Goal: Information Seeking & Learning: Learn about a topic

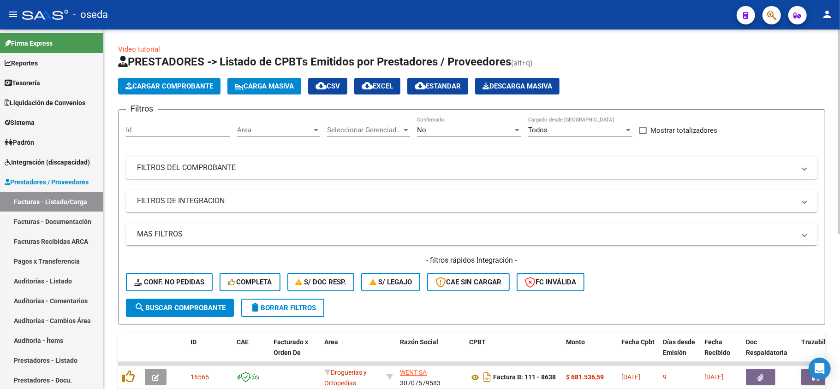
scroll to position [246, 0]
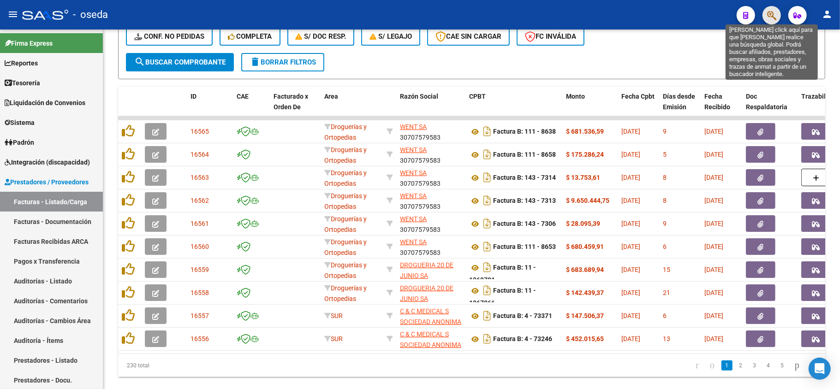
click at [774, 17] on icon "button" at bounding box center [771, 15] width 9 height 11
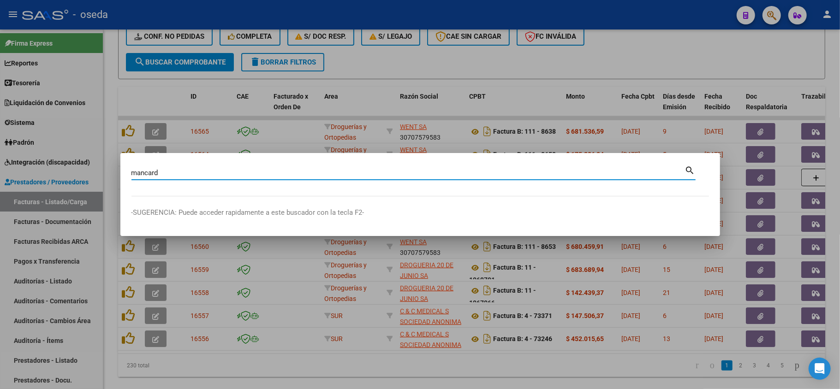
type input "mancard"
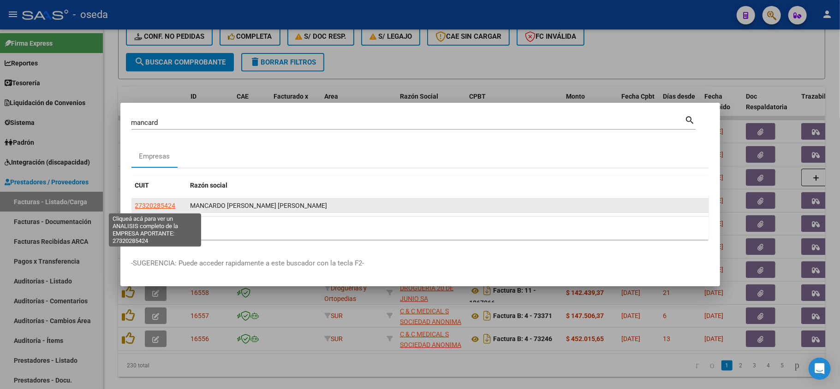
click at [159, 204] on span "27320285424" at bounding box center [155, 205] width 41 height 7
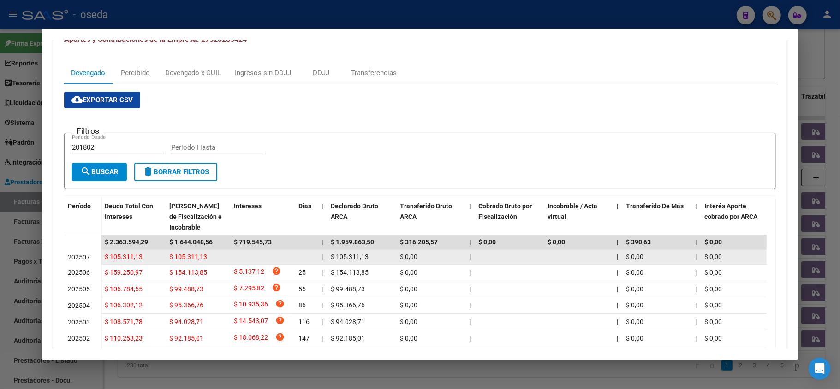
scroll to position [0, 0]
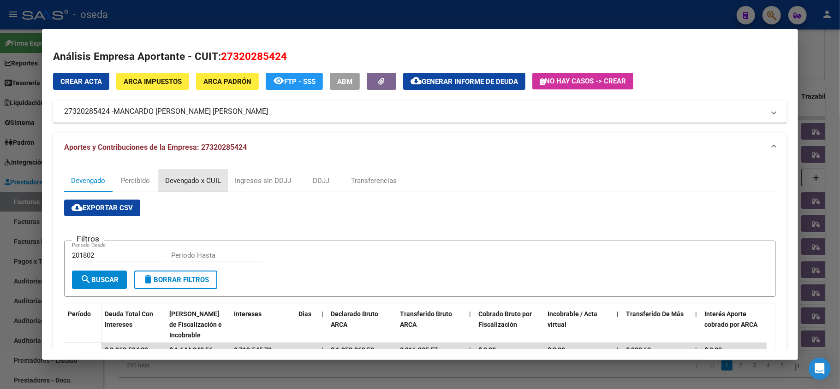
click at [179, 178] on div "Devengado x CUIL" at bounding box center [193, 181] width 56 height 10
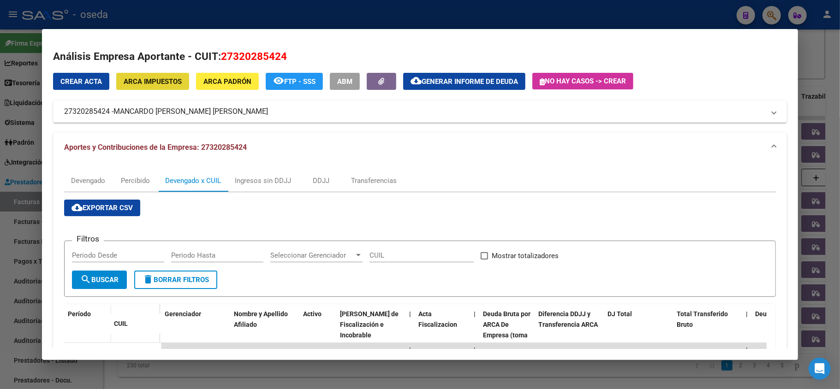
click at [158, 77] on span "ARCA Impuestos" at bounding box center [153, 81] width 58 height 8
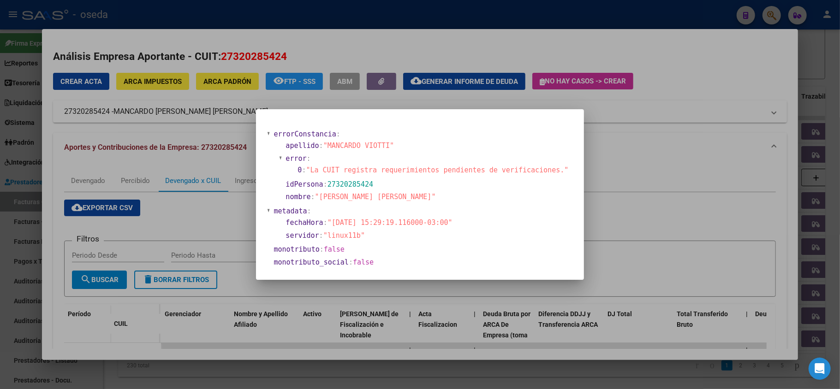
click at [662, 208] on div at bounding box center [420, 194] width 840 height 389
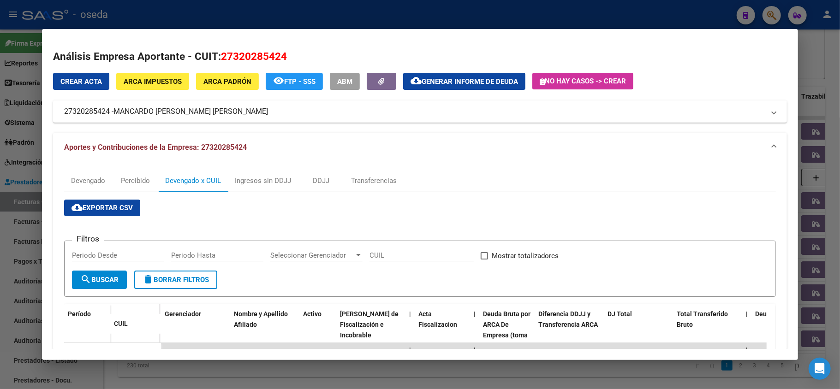
click at [236, 85] on span "ARCA Padrón" at bounding box center [227, 81] width 48 height 8
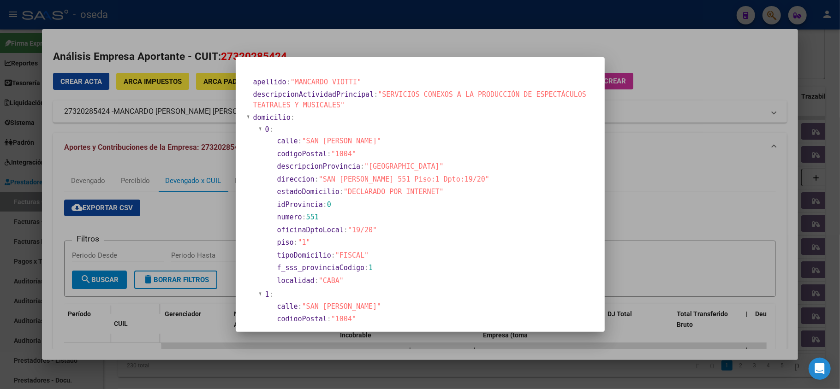
drag, startPoint x: 622, startPoint y: 200, endPoint x: 609, endPoint y: 199, distance: 12.9
click at [620, 200] on div at bounding box center [420, 194] width 840 height 389
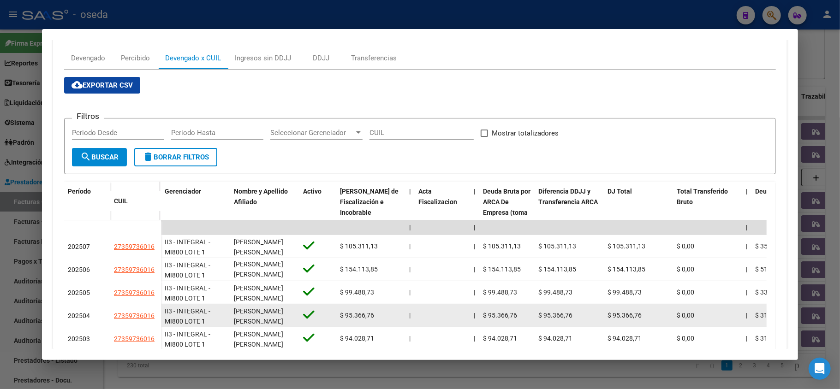
scroll to position [184, 0]
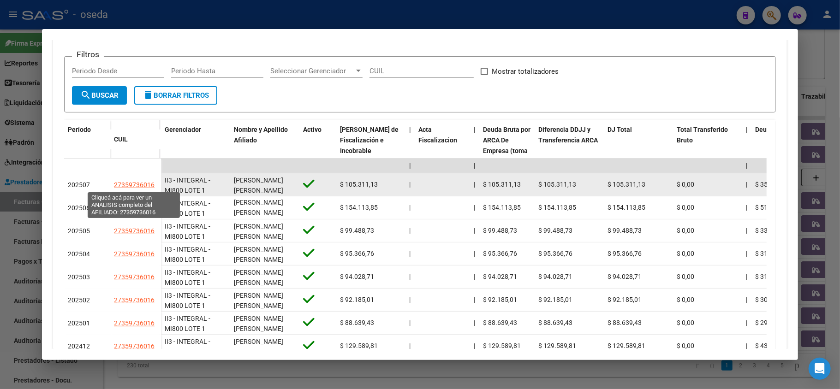
click at [133, 186] on span "27359736016" at bounding box center [134, 184] width 41 height 7
type textarea "27359736016"
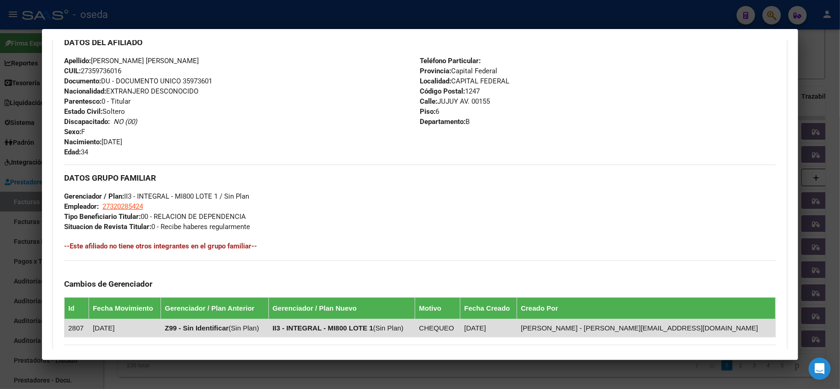
scroll to position [440, 0]
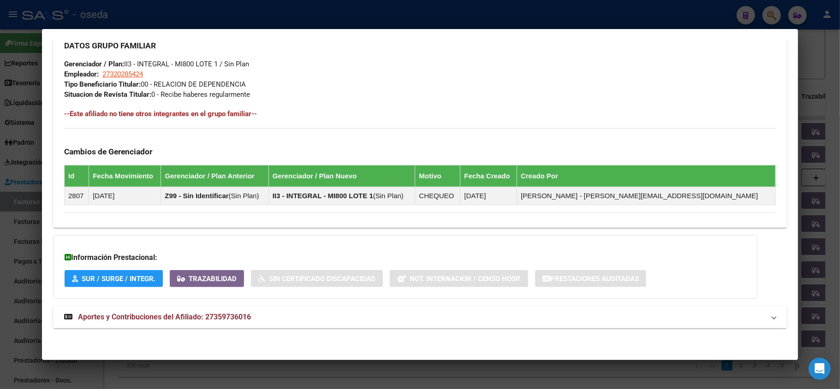
click at [184, 323] on strong "Aportes y Contribuciones del Afiliado: 27359736016" at bounding box center [157, 317] width 187 height 11
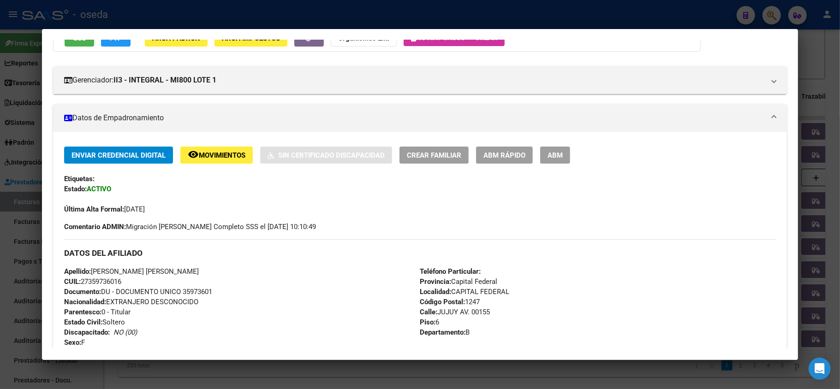
scroll to position [0, 0]
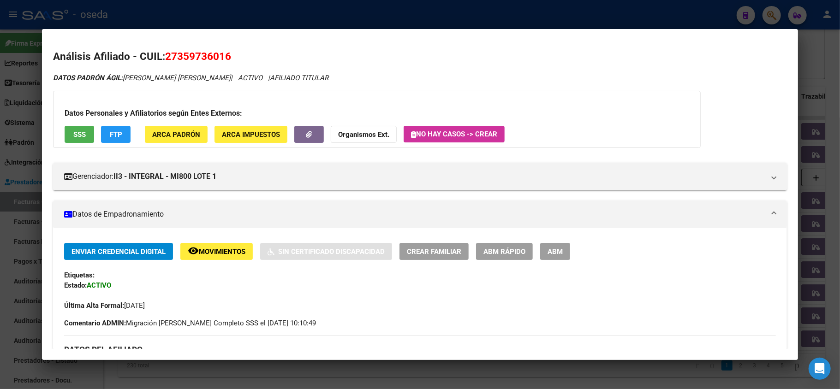
click at [78, 135] on span "SSS" at bounding box center [79, 135] width 12 height 8
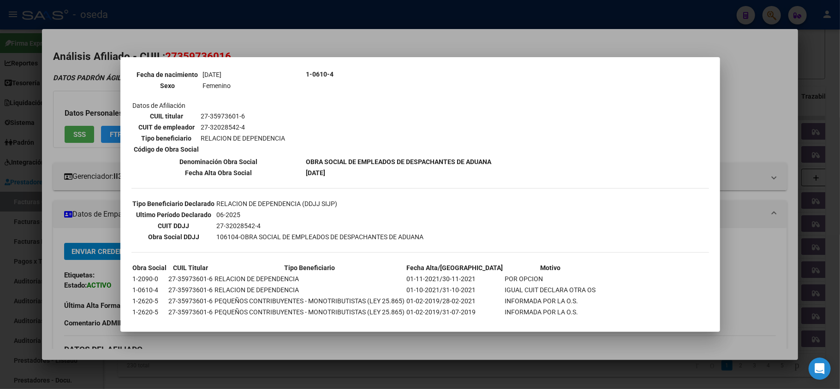
scroll to position [151, 0]
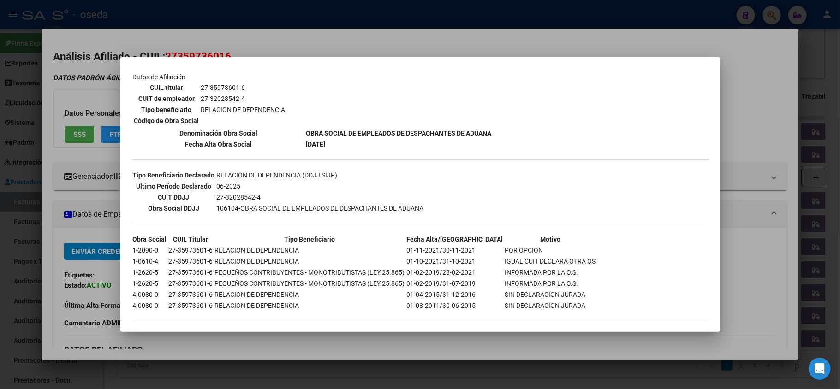
drag, startPoint x: 749, startPoint y: 143, endPoint x: 742, endPoint y: 145, distance: 7.7
click at [750, 143] on div at bounding box center [420, 194] width 840 height 389
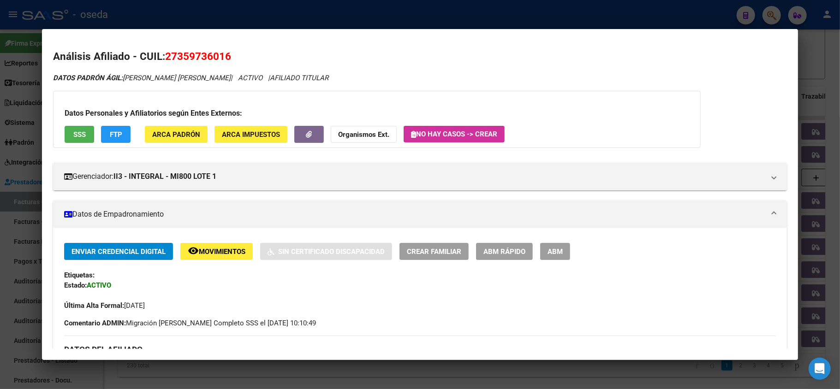
scroll to position [123, 0]
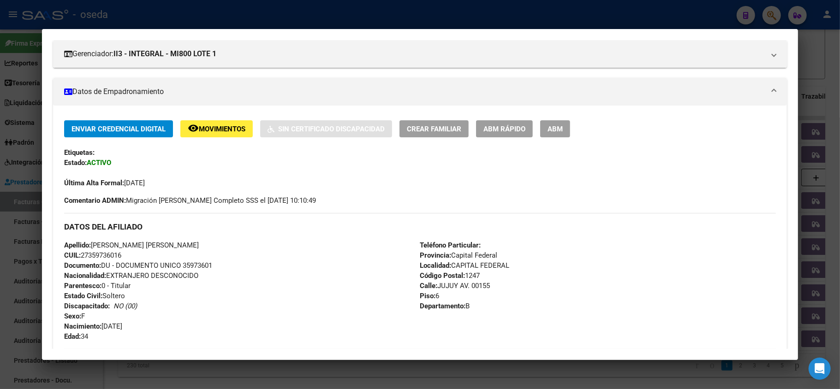
drag, startPoint x: 4, startPoint y: 126, endPoint x: 128, endPoint y: 91, distance: 129.4
click at [7, 124] on div at bounding box center [420, 194] width 840 height 389
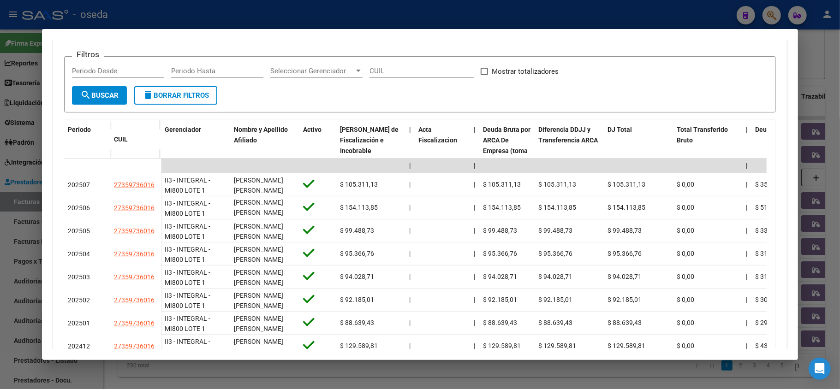
click at [12, 95] on div at bounding box center [420, 194] width 840 height 389
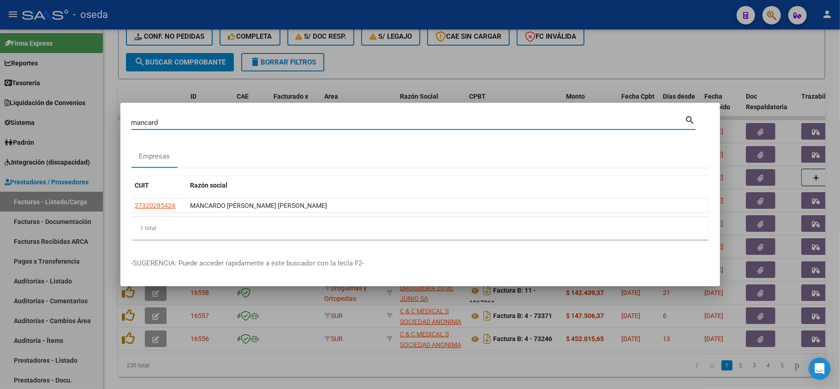
click at [179, 123] on input "mancard" at bounding box center [407, 123] width 553 height 8
type input "bonill"
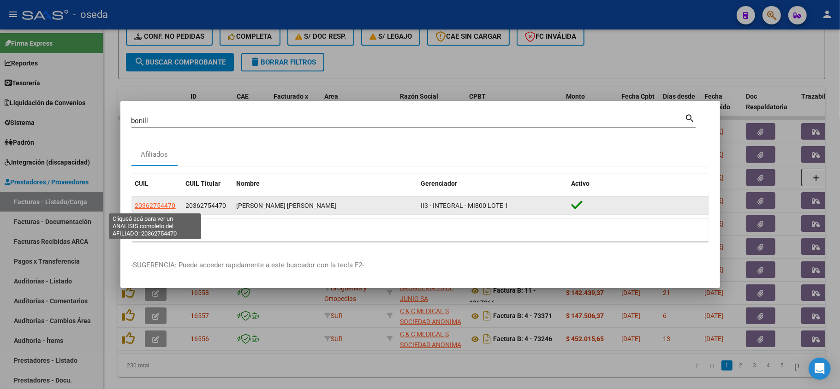
click at [157, 204] on span "20362754470" at bounding box center [155, 205] width 41 height 7
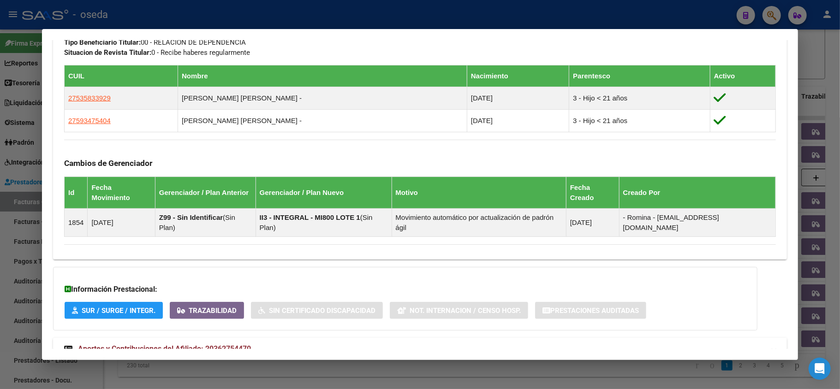
scroll to position [504, 0]
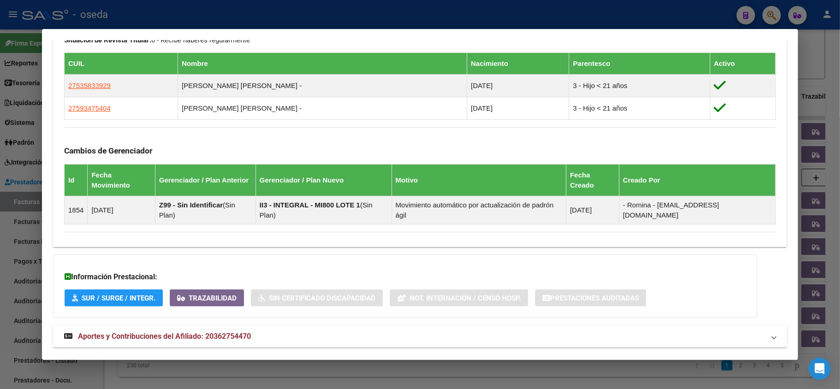
click at [185, 332] on span "Aportes y Contribuciones del Afiliado: 20362754470" at bounding box center [164, 336] width 173 height 9
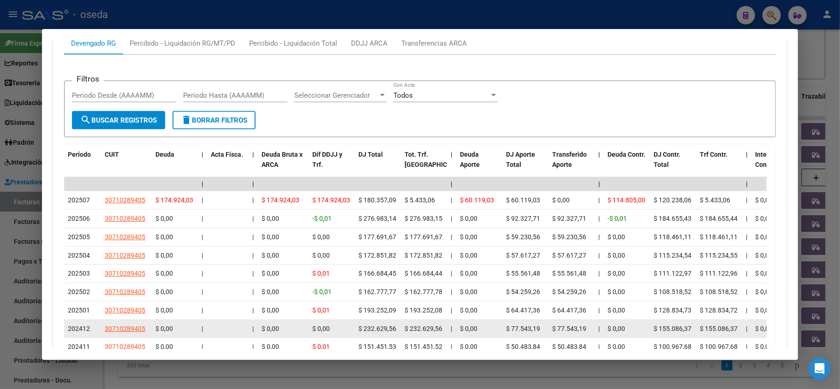
scroll to position [960, 0]
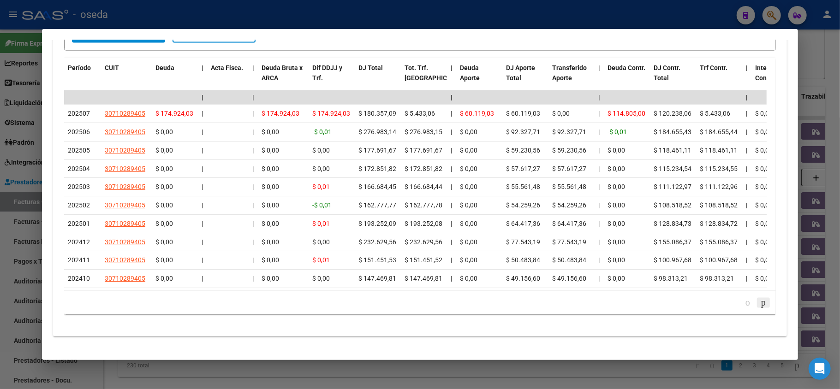
click at [760, 297] on icon "go to next page" at bounding box center [763, 302] width 7 height 11
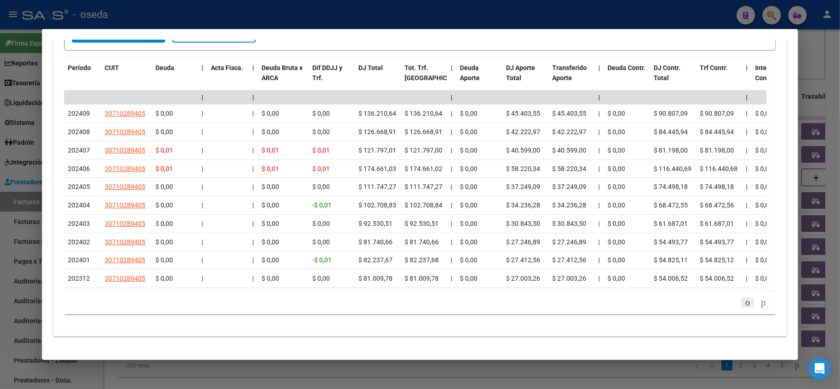
click at [744, 297] on icon "go to previous page" at bounding box center [747, 302] width 7 height 11
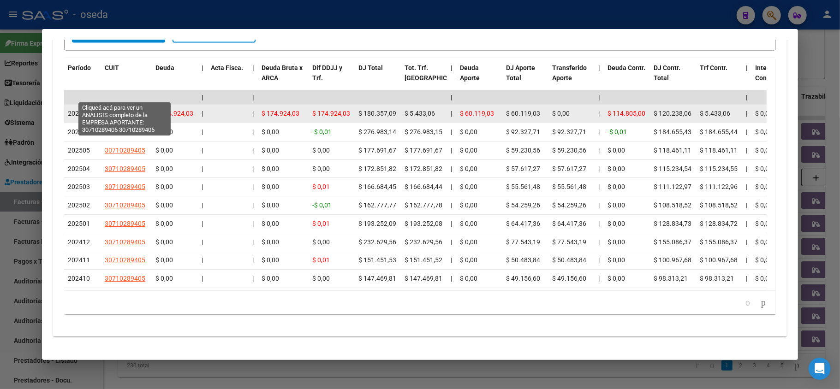
click at [122, 110] on span "30710289405" at bounding box center [125, 113] width 41 height 7
type textarea "30710289405"
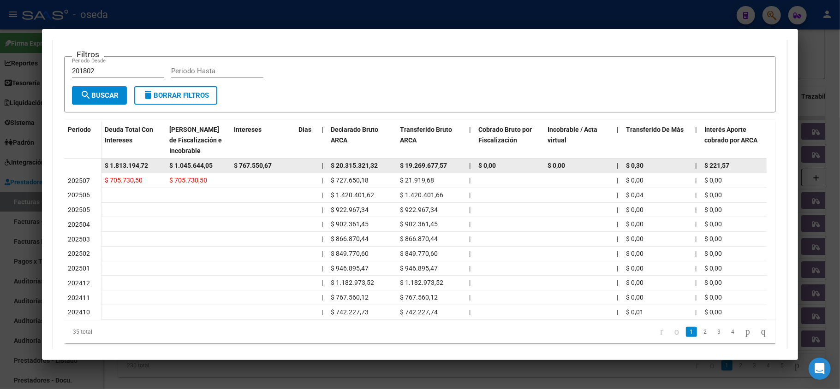
scroll to position [0, 0]
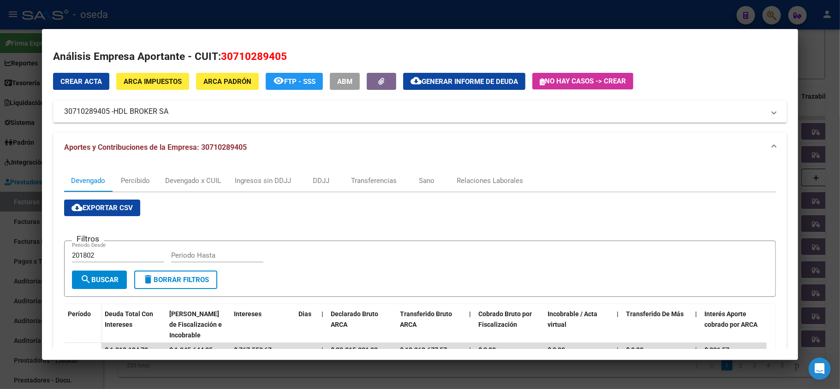
click at [0, 128] on div at bounding box center [420, 194] width 840 height 389
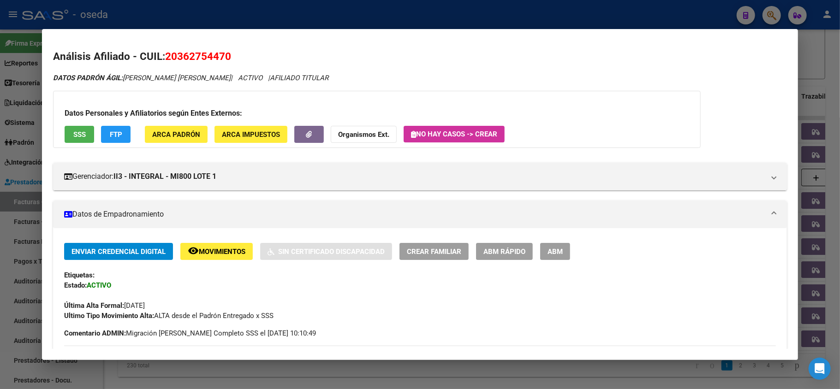
click at [5, 159] on div at bounding box center [420, 194] width 840 height 389
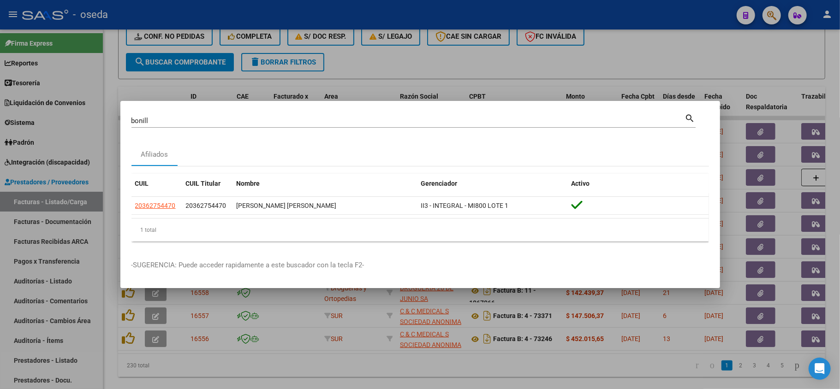
click at [266, 123] on input "bonill" at bounding box center [407, 121] width 553 height 8
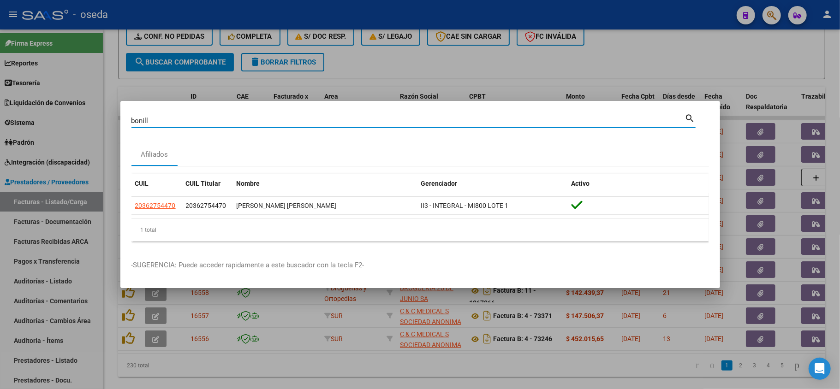
click at [266, 123] on input "bonill" at bounding box center [407, 121] width 553 height 8
type input "[PERSON_NAME]"
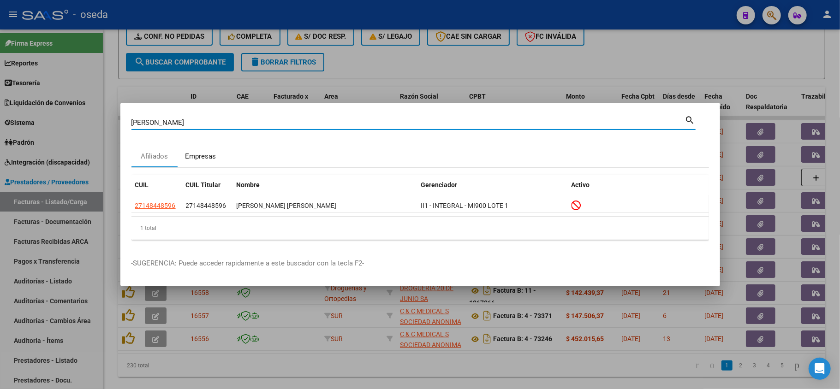
click at [198, 155] on div "Empresas" at bounding box center [200, 156] width 31 height 11
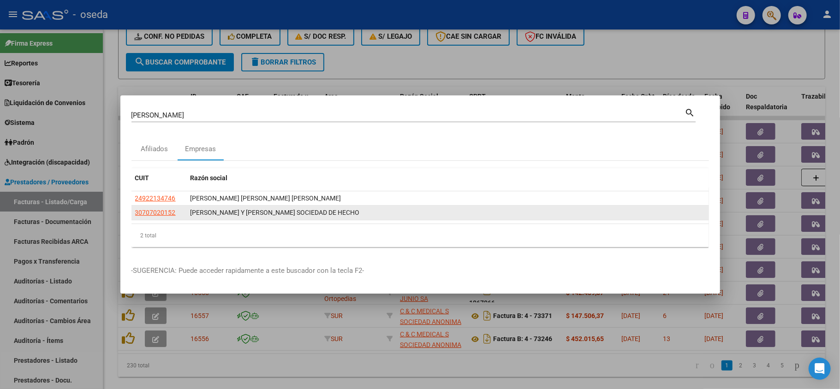
click at [152, 208] on app-link-go-to "30707020152" at bounding box center [155, 213] width 41 height 11
click at [152, 214] on span "30707020152" at bounding box center [155, 212] width 41 height 7
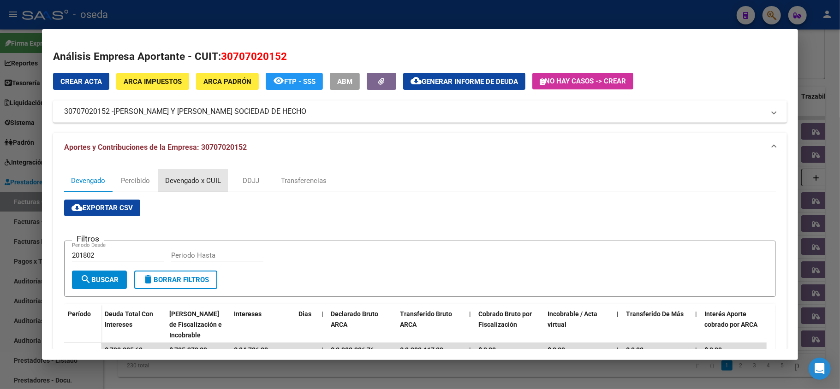
click at [177, 179] on div "Devengado x CUIL" at bounding box center [193, 181] width 56 height 10
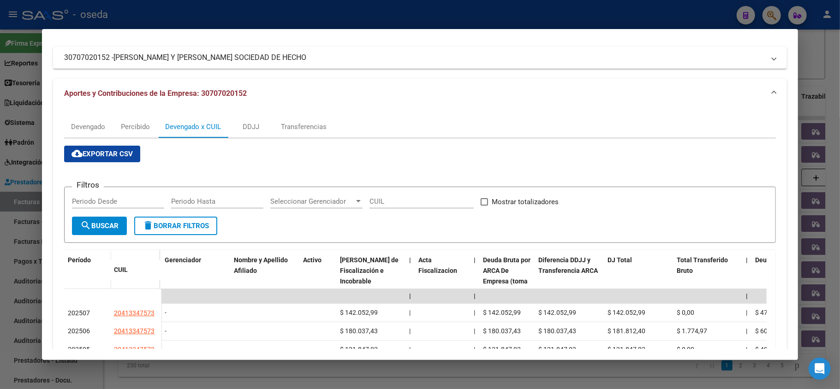
scroll to position [238, 0]
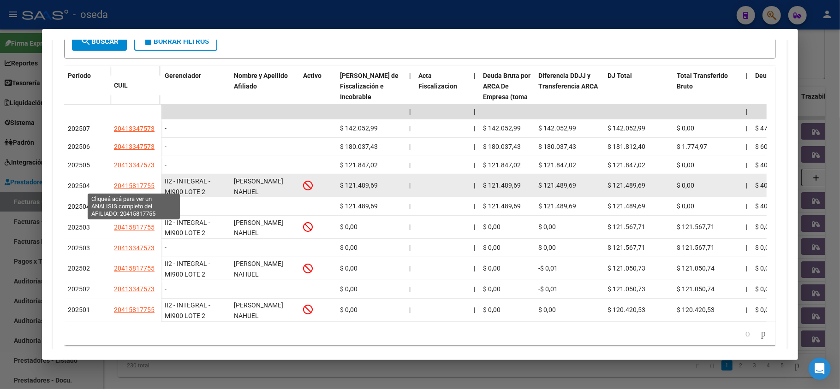
click at [135, 183] on span "20415817755" at bounding box center [134, 185] width 41 height 7
type textarea "20415817755"
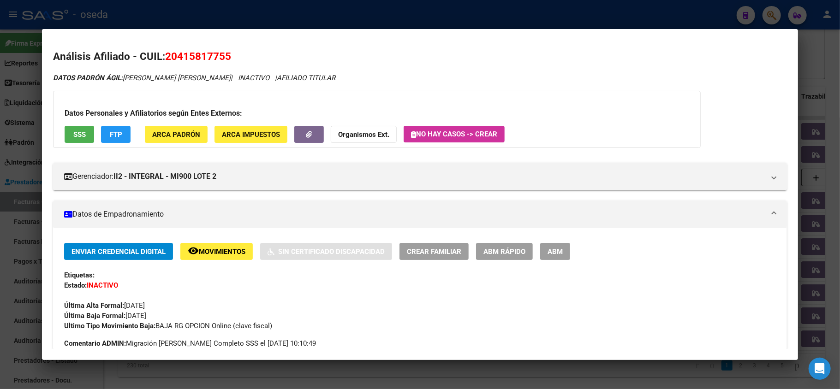
click at [379, 13] on div at bounding box center [420, 194] width 840 height 389
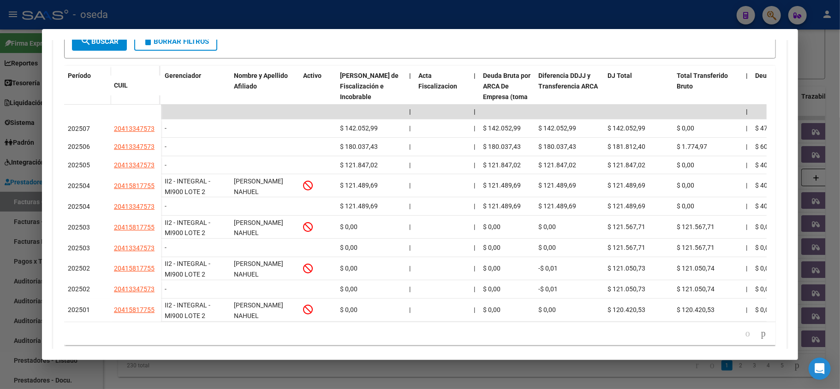
click at [365, 2] on div at bounding box center [420, 194] width 840 height 389
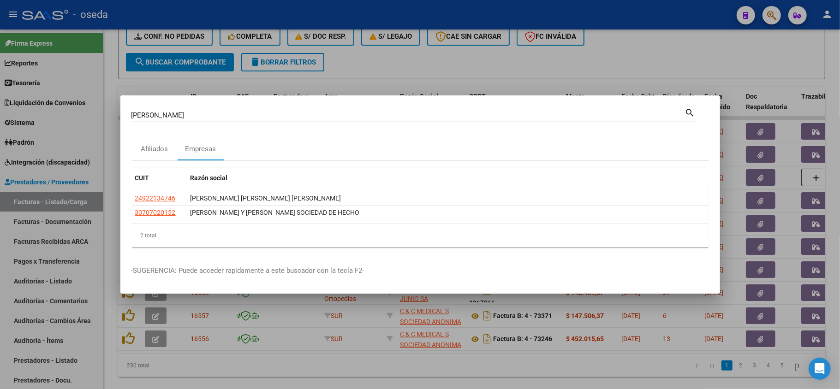
click at [316, 108] on div "[PERSON_NAME] Buscar (apellido, dni, cuil, [PERSON_NAME], cuit, obra social)" at bounding box center [407, 115] width 553 height 14
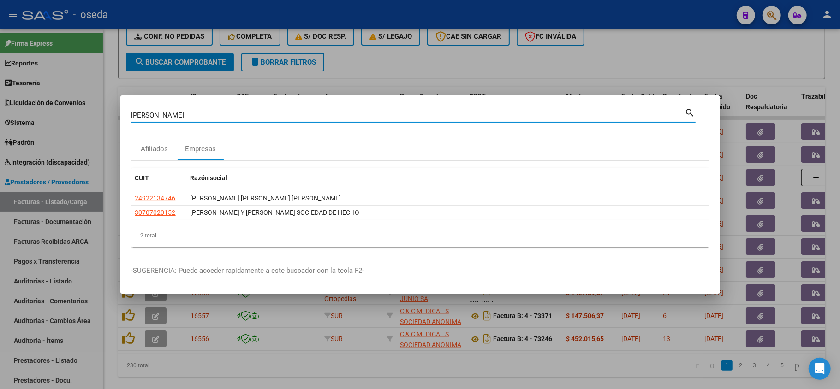
click at [316, 111] on input "[PERSON_NAME]" at bounding box center [407, 115] width 553 height 8
click at [315, 115] on input "[PERSON_NAME]" at bounding box center [407, 115] width 553 height 8
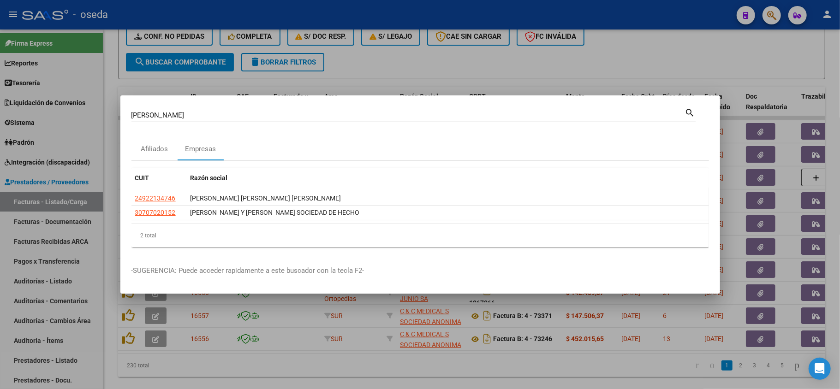
click at [314, 121] on div "[PERSON_NAME] Buscar (apellido, dni, cuil, [PERSON_NAME], cuit, obra social)" at bounding box center [407, 115] width 553 height 14
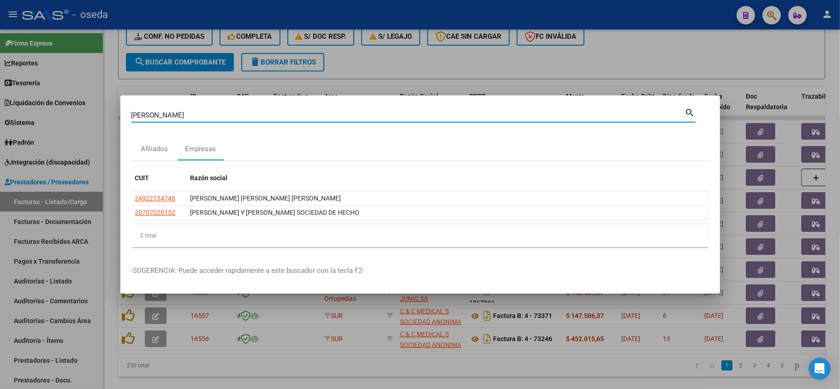
click at [313, 115] on input "[PERSON_NAME]" at bounding box center [407, 115] width 553 height 8
type input "dc log"
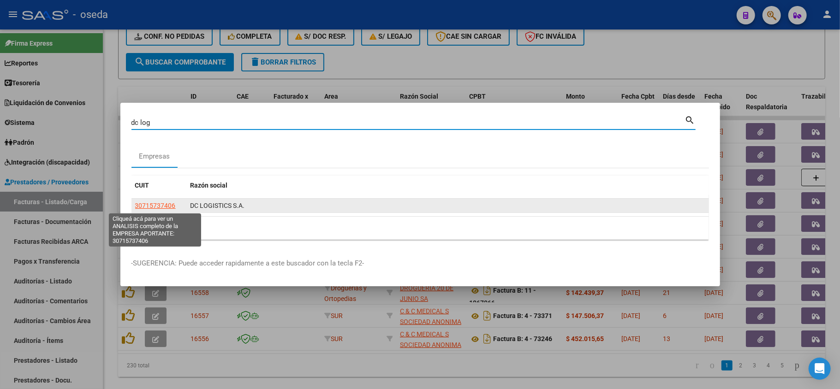
click at [152, 203] on span "30715737406" at bounding box center [155, 205] width 41 height 7
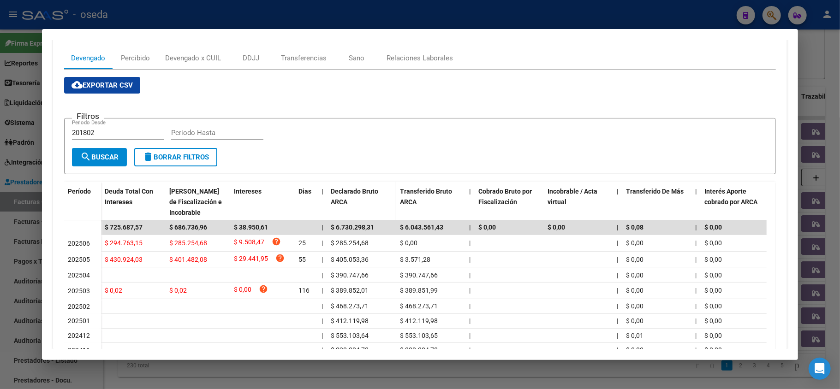
scroll to position [61, 0]
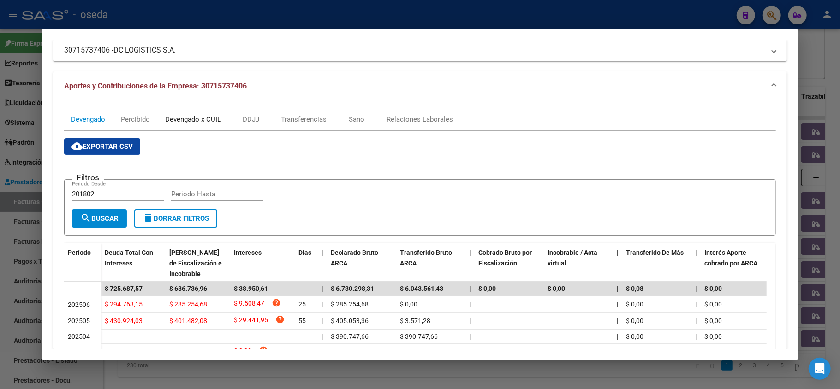
click at [193, 115] on div "Devengado x CUIL" at bounding box center [193, 119] width 56 height 10
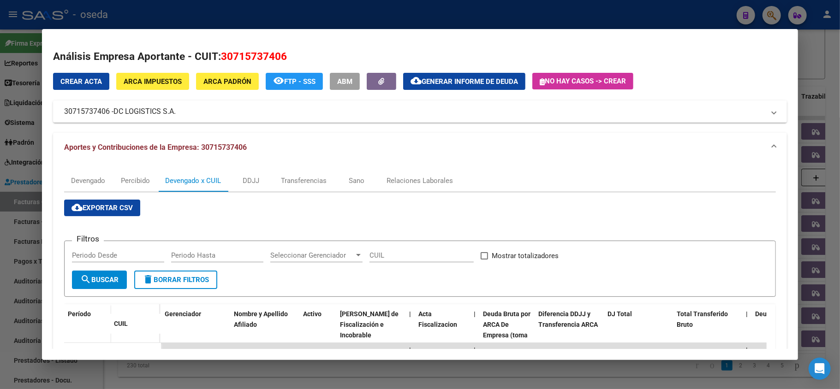
scroll to position [123, 0]
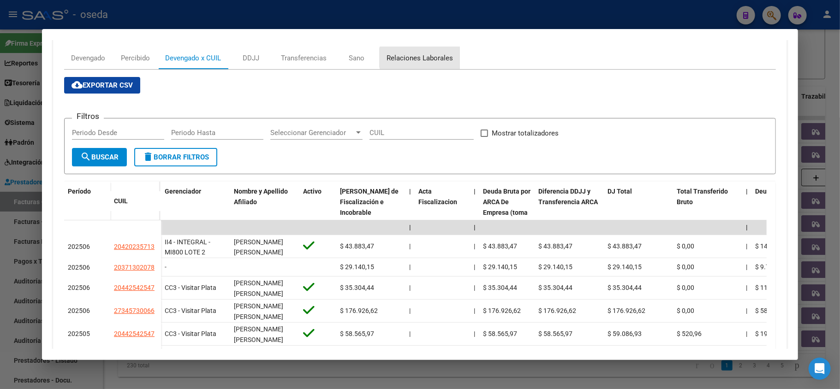
click at [423, 57] on div "Relaciones Laborales" at bounding box center [419, 58] width 66 height 10
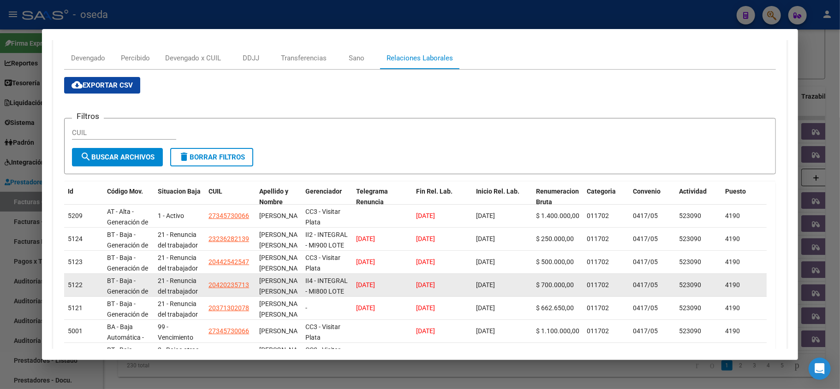
scroll to position [184, 0]
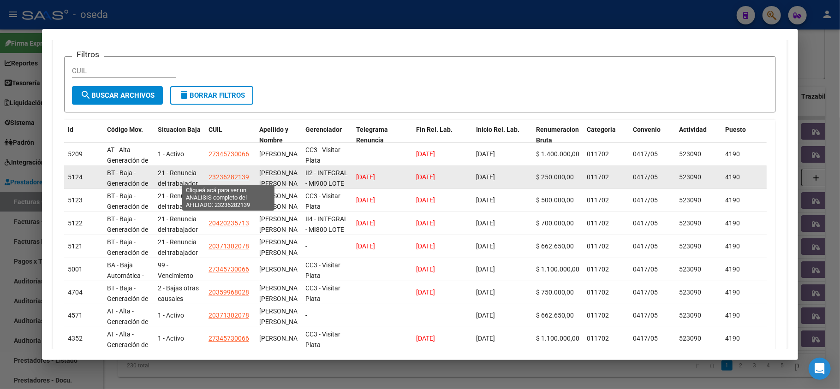
click at [226, 176] on span "23236282139" at bounding box center [228, 176] width 41 height 7
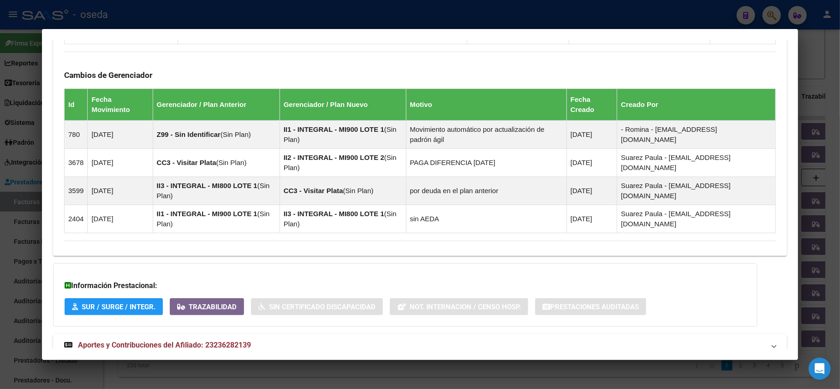
scroll to position [644, 0]
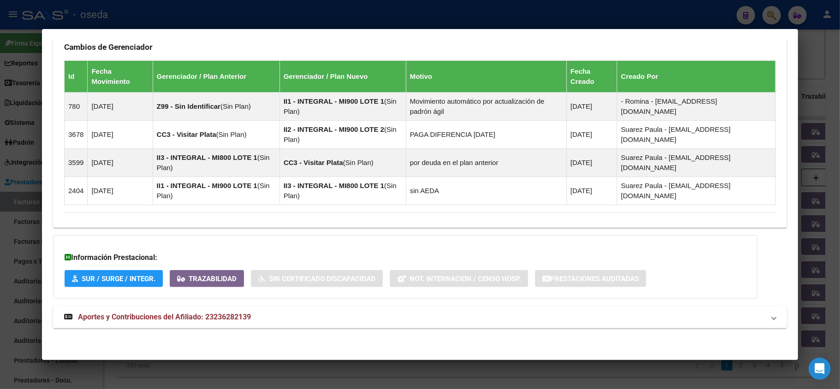
click at [221, 318] on span "Aportes y Contribuciones del Afiliado: 23236282139" at bounding box center [164, 317] width 173 height 9
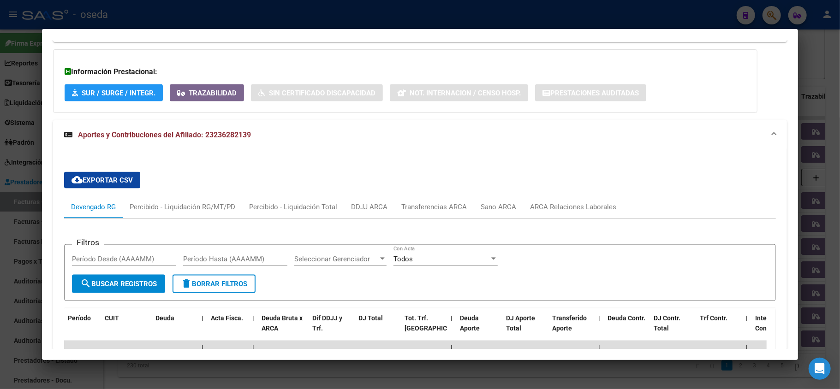
scroll to position [952, 0]
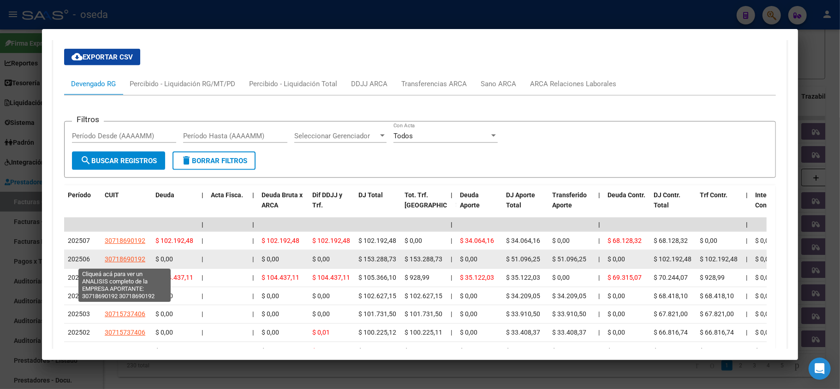
click at [122, 259] on span "30718690192" at bounding box center [125, 259] width 41 height 7
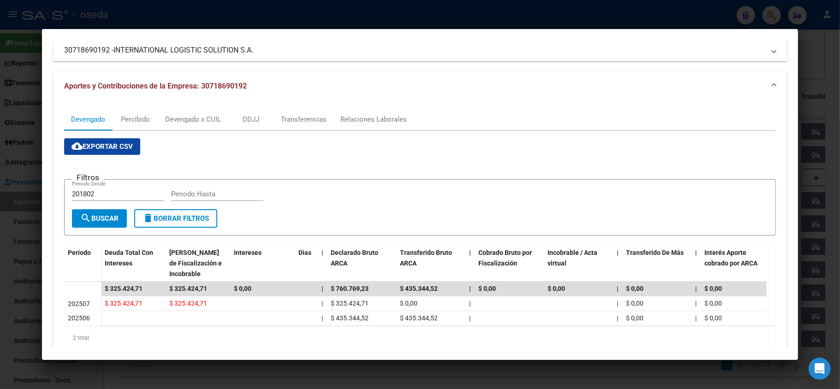
scroll to position [0, 0]
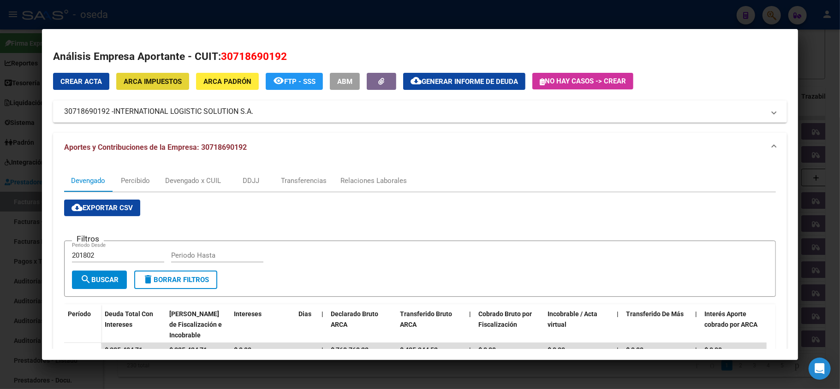
click at [155, 79] on span "ARCA Impuestos" at bounding box center [153, 81] width 58 height 8
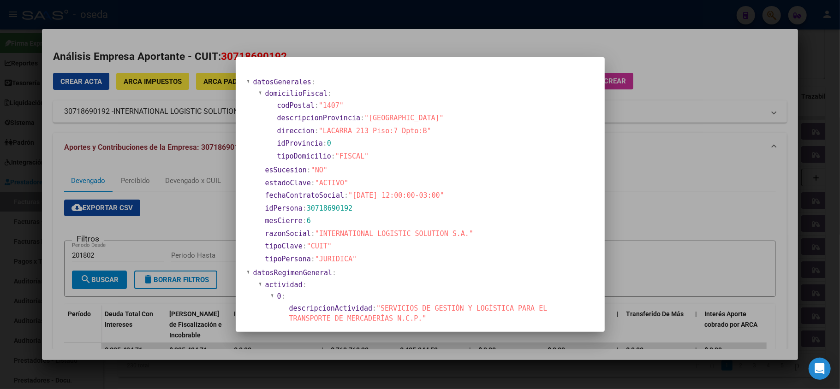
click at [443, 45] on div at bounding box center [420, 194] width 840 height 389
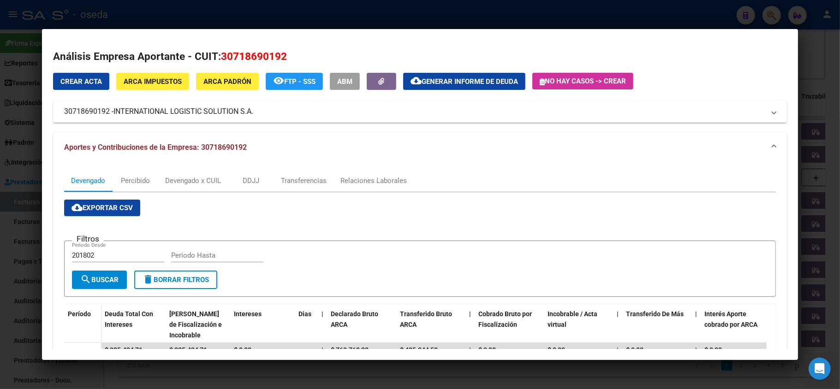
click at [443, 16] on div at bounding box center [420, 194] width 840 height 389
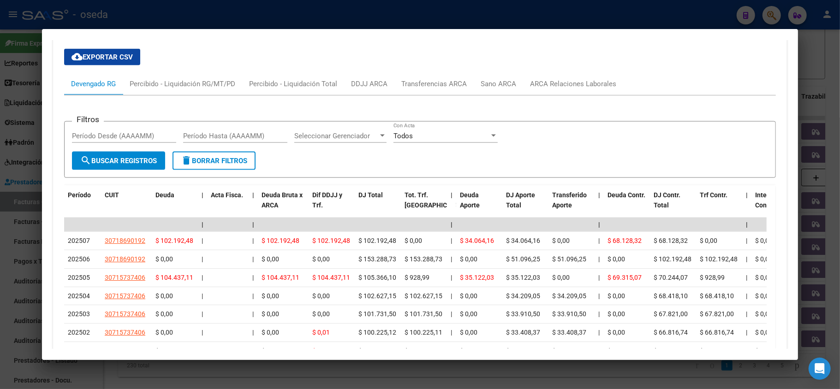
click at [395, 19] on div at bounding box center [420, 194] width 840 height 389
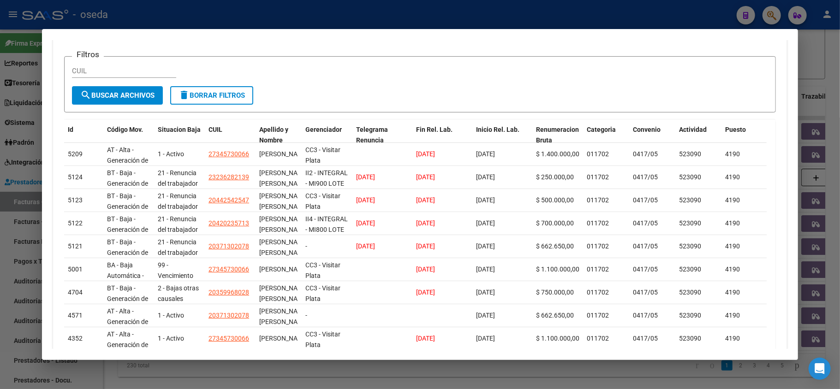
click at [365, 28] on div at bounding box center [420, 194] width 840 height 389
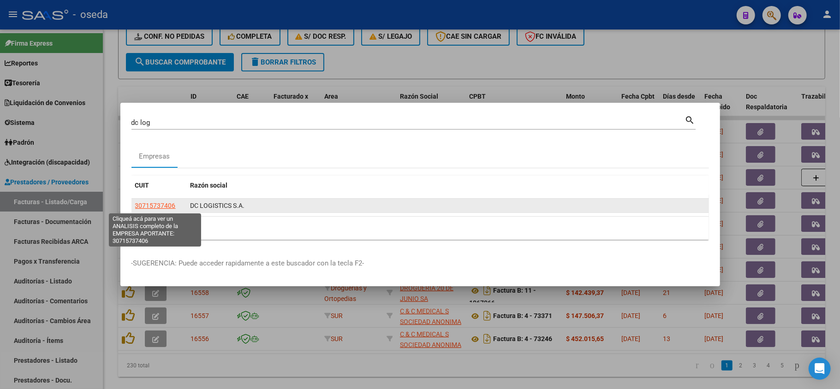
click at [150, 207] on span "30715737406" at bounding box center [155, 205] width 41 height 7
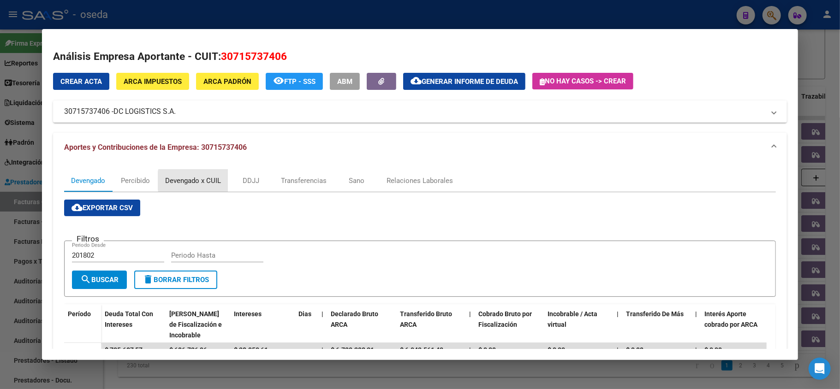
click at [204, 181] on div "Devengado x CUIL" at bounding box center [193, 181] width 56 height 10
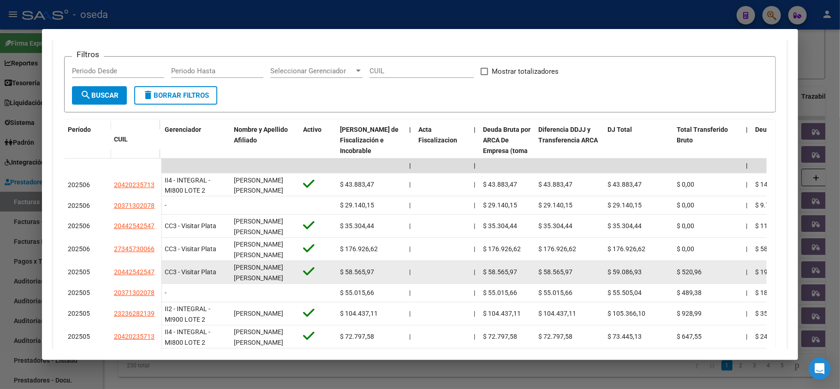
scroll to position [246, 0]
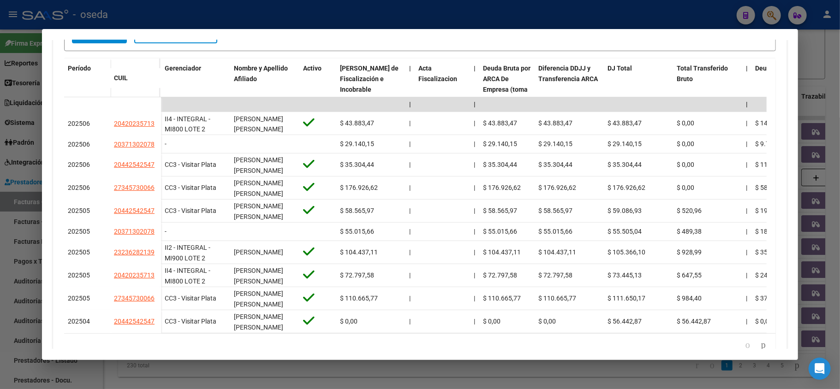
click at [0, 207] on div at bounding box center [420, 194] width 840 height 389
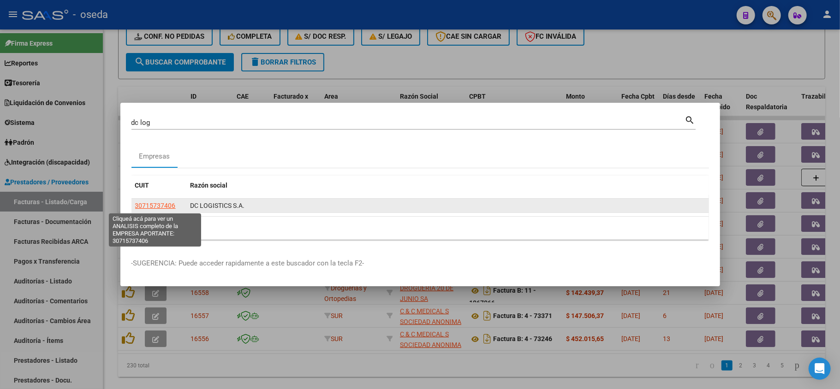
click at [155, 207] on span "30715737406" at bounding box center [155, 205] width 41 height 7
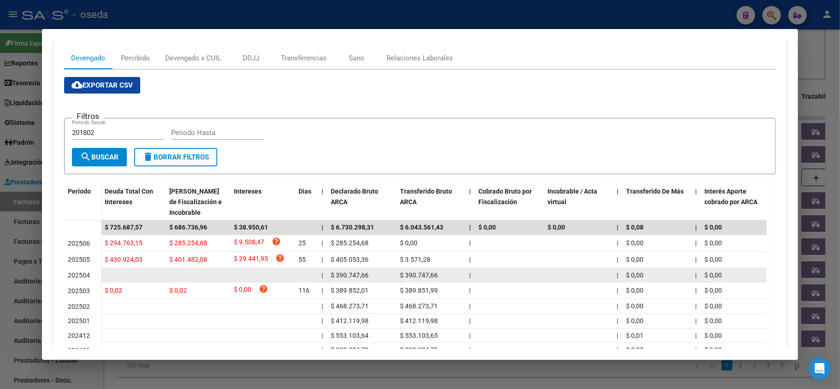
scroll to position [61, 0]
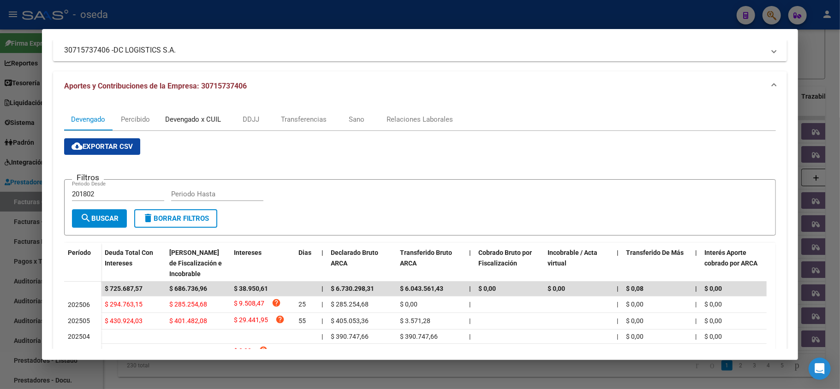
click at [184, 116] on div "Devengado x CUIL" at bounding box center [193, 119] width 56 height 10
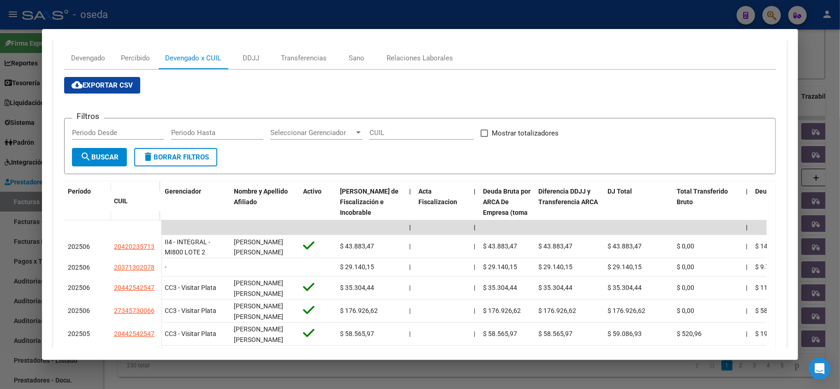
scroll to position [0, 0]
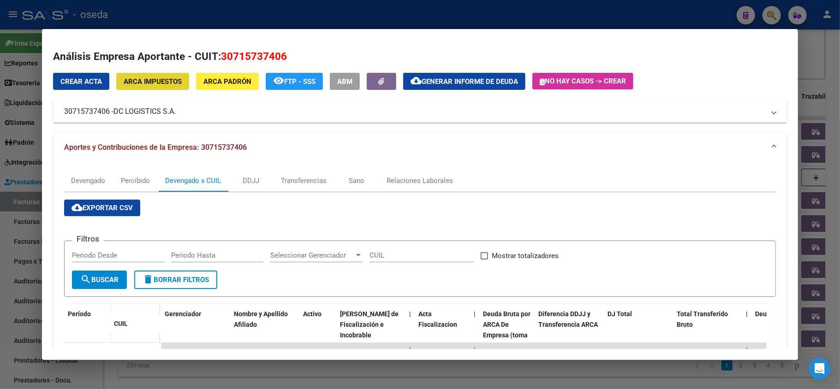
click at [152, 85] on span "ARCA Impuestos" at bounding box center [153, 81] width 58 height 8
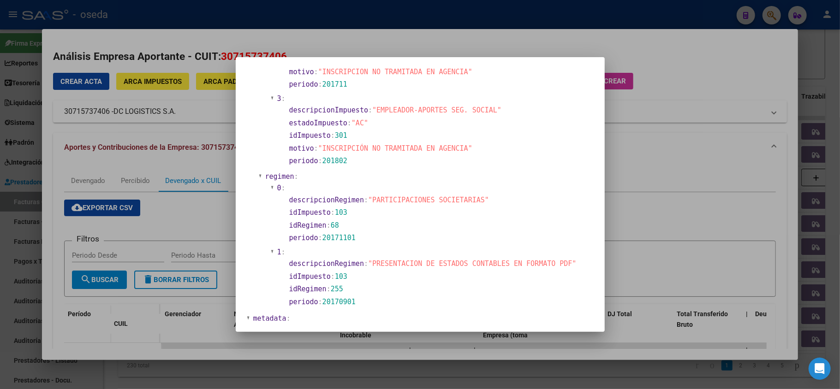
scroll to position [670, 0]
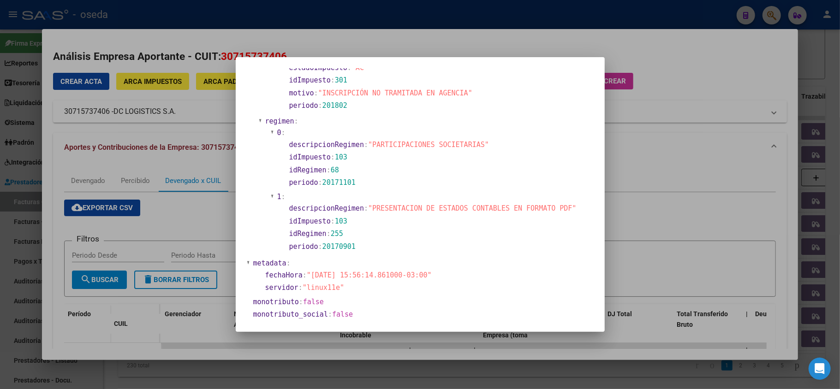
click at [158, 187] on div at bounding box center [420, 194] width 840 height 389
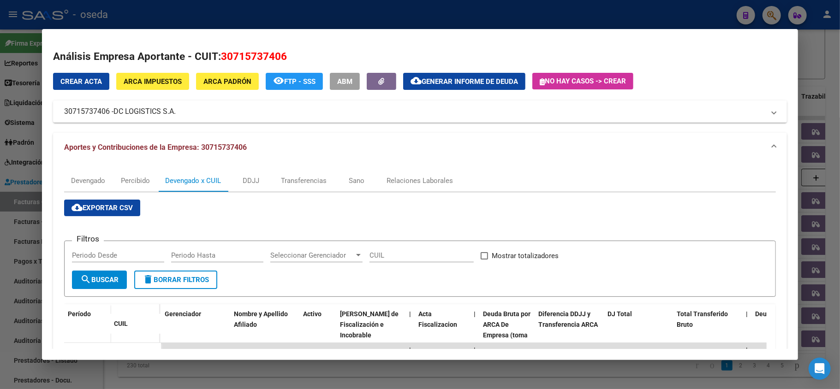
click at [221, 73] on button "ARCA Padrón" at bounding box center [227, 81] width 63 height 17
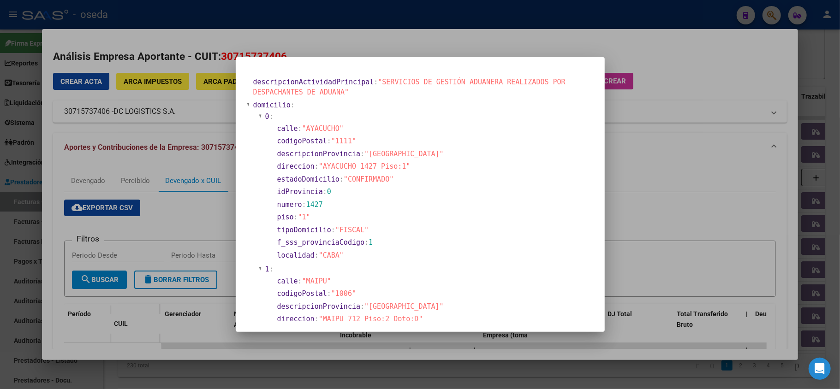
scroll to position [61, 0]
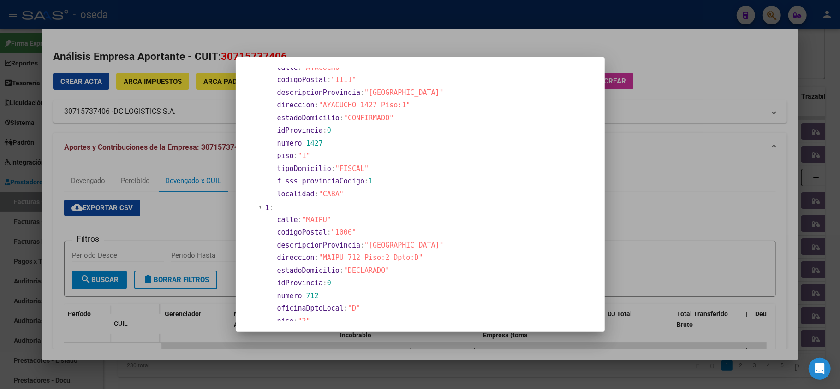
drag, startPoint x: 318, startPoint y: 256, endPoint x: 423, endPoint y: 251, distance: 105.7
click at [423, 252] on section "direccion : "MAIPU 712 Piso:2 Dpto:D"" at bounding box center [433, 258] width 314 height 12
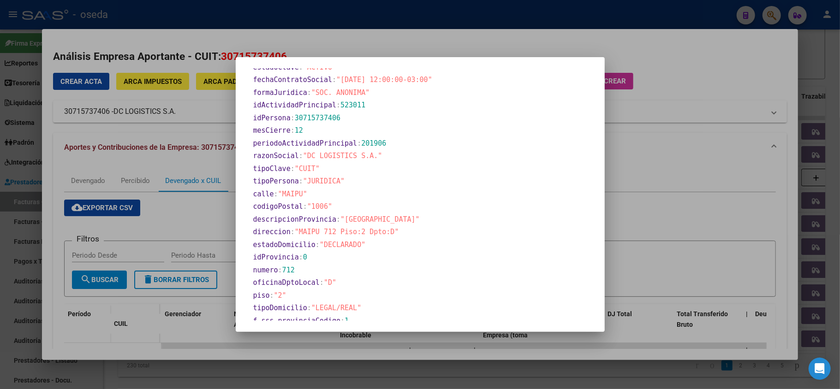
scroll to position [401, 0]
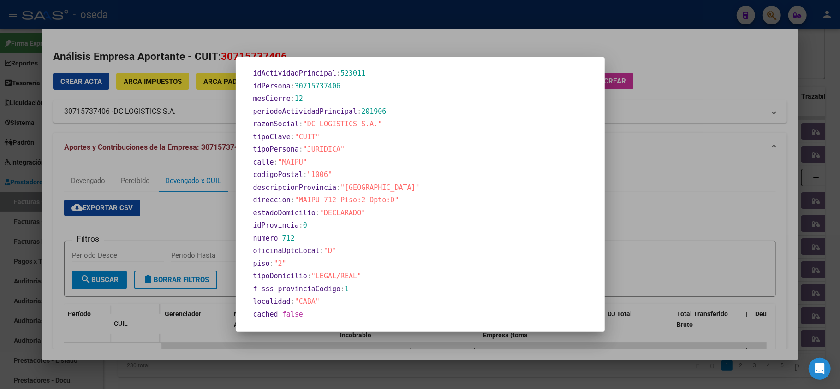
click at [100, 145] on div at bounding box center [420, 194] width 840 height 389
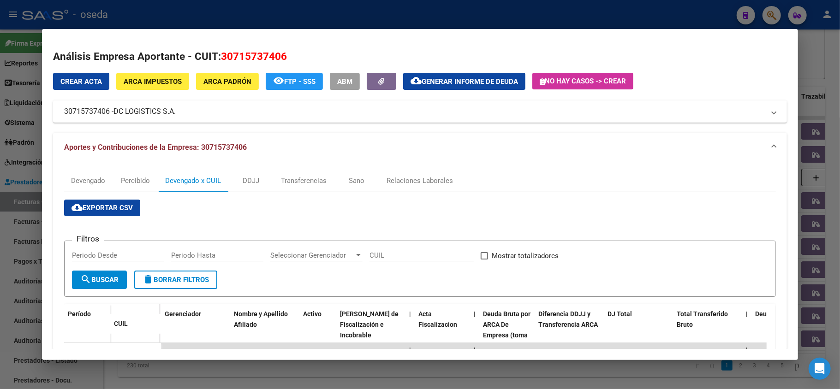
click at [262, 51] on span "30715737406" at bounding box center [254, 56] width 66 height 12
copy span "30715737406"
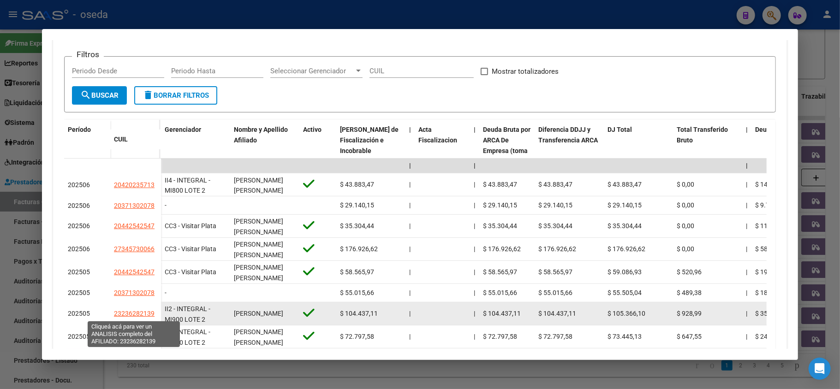
click at [125, 312] on span "23236282139" at bounding box center [134, 313] width 41 height 7
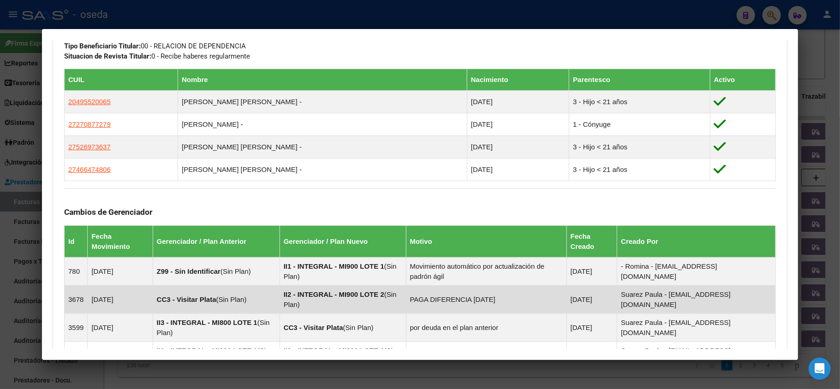
scroll to position [644, 0]
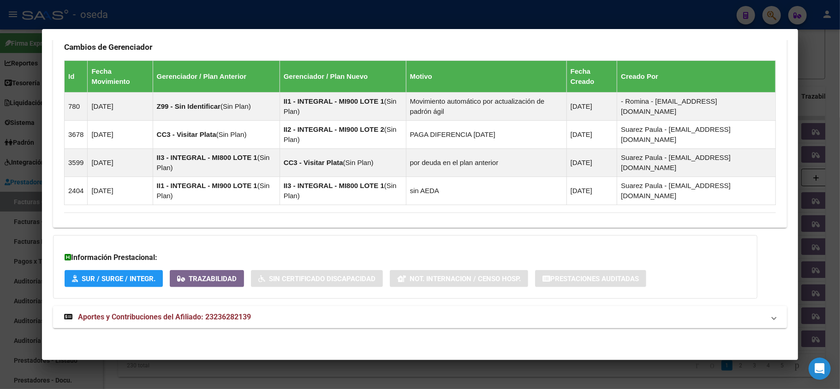
click at [114, 314] on span "Aportes y Contribuciones del Afiliado: 23236282139" at bounding box center [164, 317] width 173 height 9
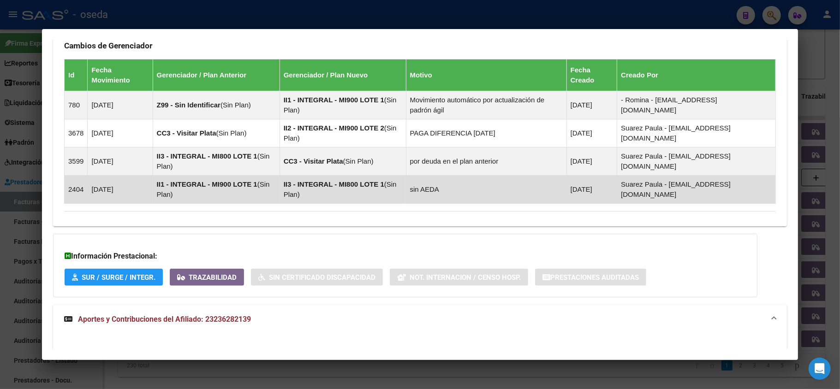
click at [424, 187] on td "sin AEDA" at bounding box center [486, 189] width 160 height 28
drag, startPoint x: 101, startPoint y: 192, endPoint x: 133, endPoint y: 189, distance: 32.4
click at [133, 189] on td "[DATE]" at bounding box center [120, 189] width 65 height 28
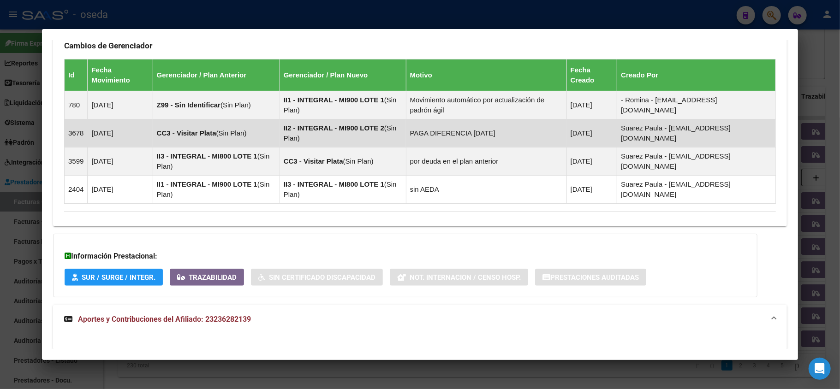
drag, startPoint x: 320, startPoint y: 131, endPoint x: 373, endPoint y: 134, distance: 53.1
click at [373, 134] on td "II2 - INTEGRAL - MI900 LOTE 2 ( Sin Plan )" at bounding box center [342, 133] width 126 height 28
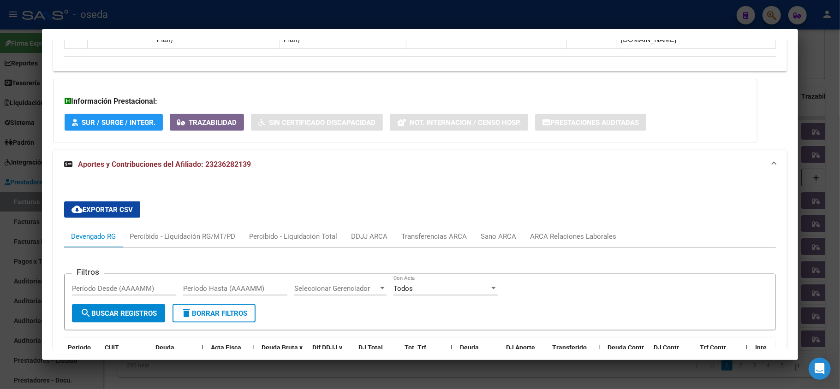
scroll to position [1045, 0]
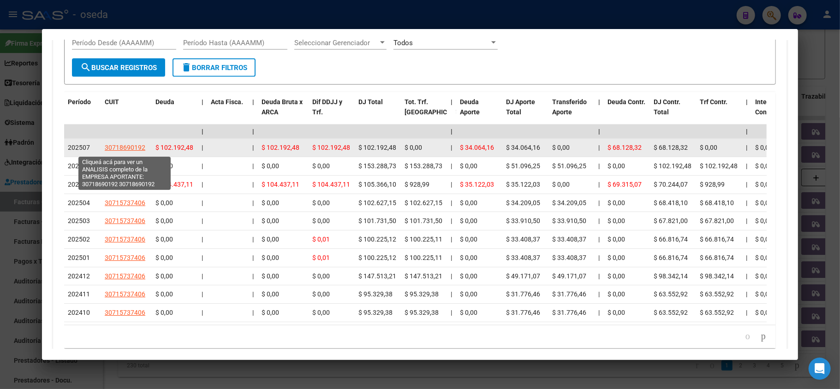
click at [137, 151] on span "30718690192" at bounding box center [125, 147] width 41 height 7
type textarea "30718690192"
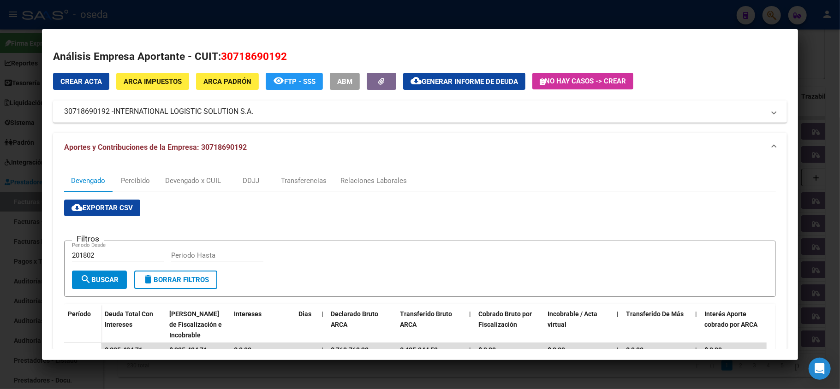
click at [174, 84] on span "ARCA Impuestos" at bounding box center [153, 81] width 58 height 8
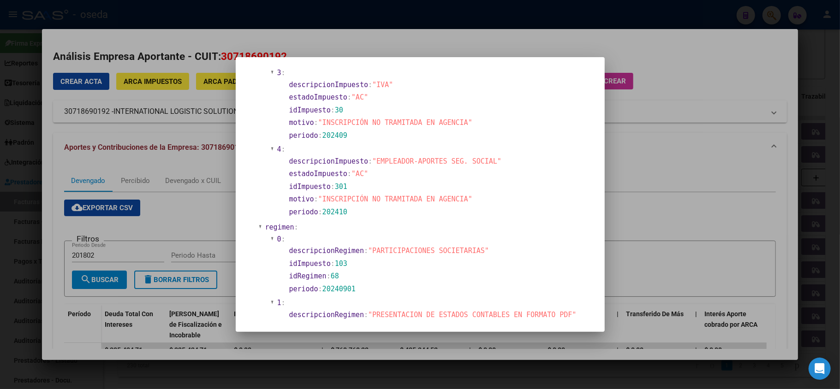
scroll to position [660, 0]
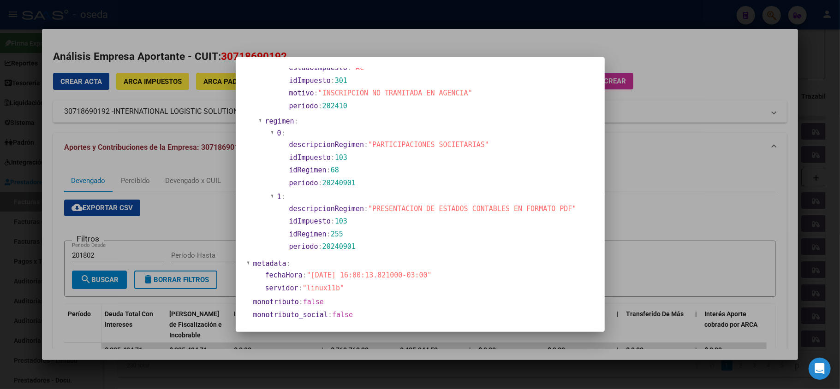
click at [676, 155] on div at bounding box center [420, 194] width 840 height 389
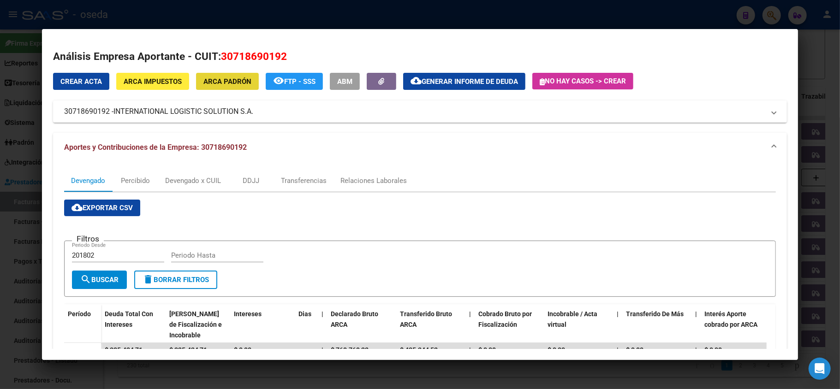
click at [237, 84] on span "ARCA Padrón" at bounding box center [227, 81] width 48 height 8
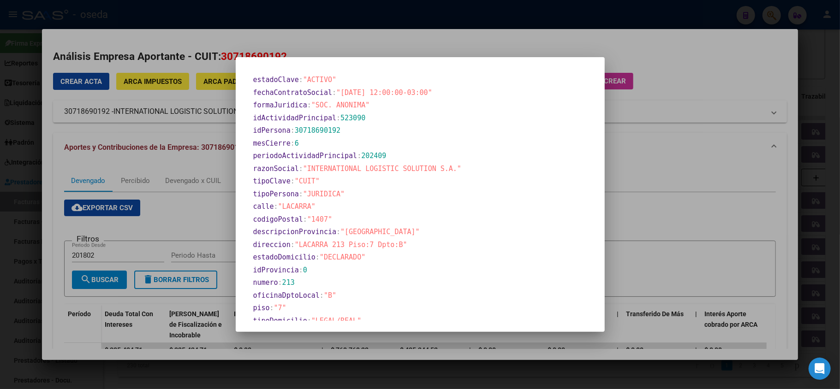
scroll to position [414, 0]
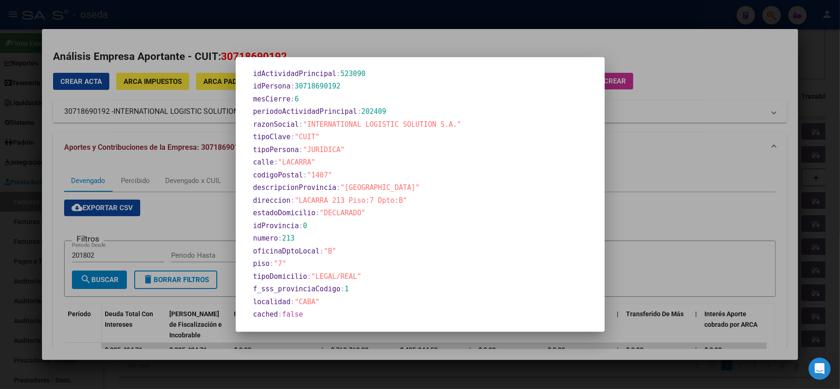
click at [726, 159] on div at bounding box center [420, 194] width 840 height 389
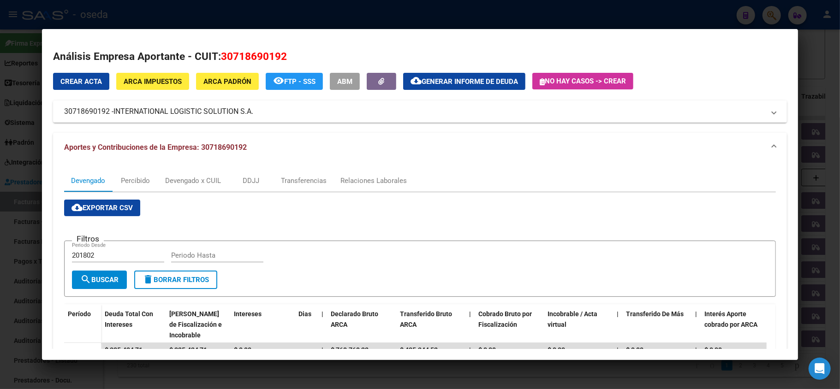
click at [267, 50] on span "30718690192" at bounding box center [254, 56] width 66 height 12
copy span "30718690192"
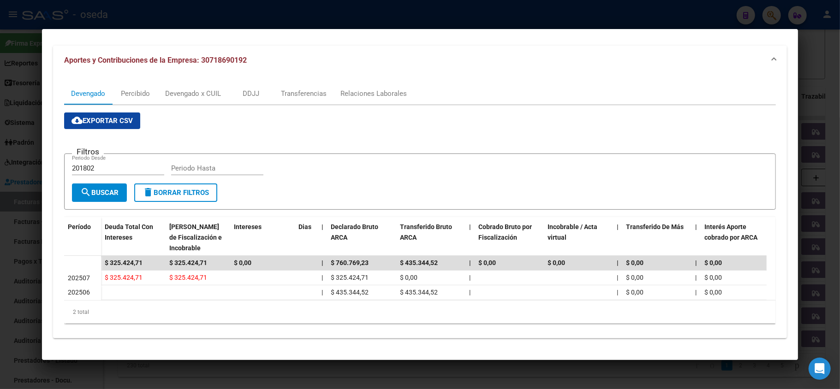
click at [0, 118] on div at bounding box center [420, 194] width 840 height 389
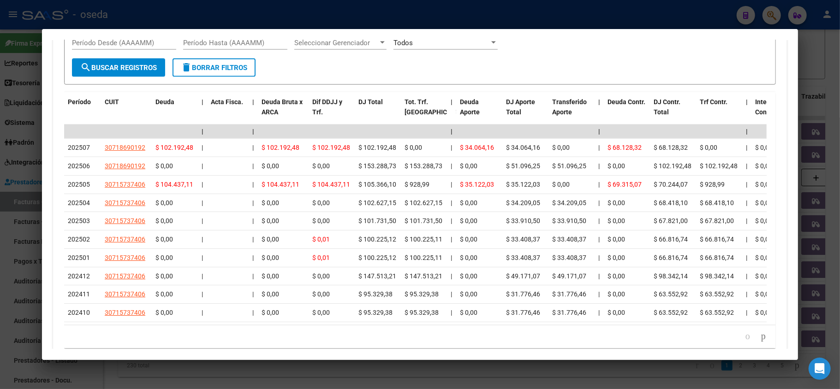
click at [1, 121] on div at bounding box center [420, 194] width 840 height 389
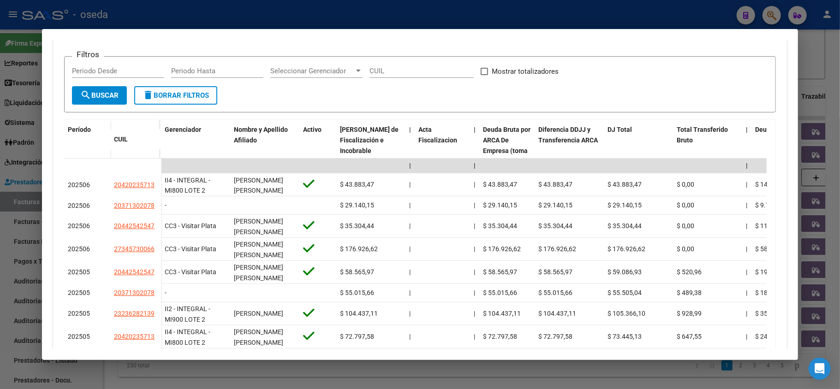
click at [0, 113] on div at bounding box center [420, 194] width 840 height 389
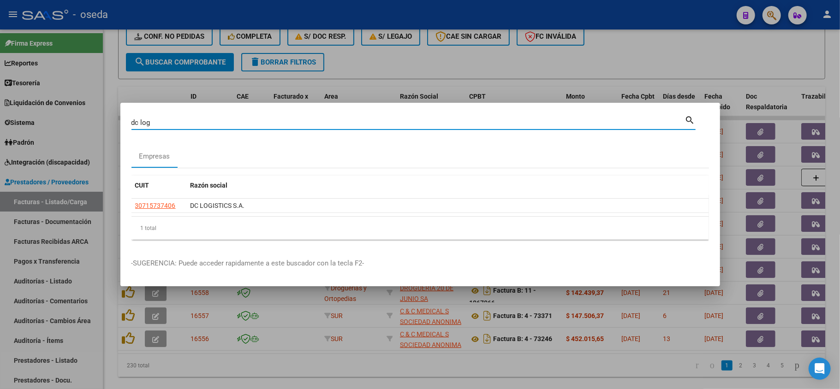
click at [163, 122] on input "dc log" at bounding box center [407, 123] width 553 height 8
type input "[PERSON_NAME]"
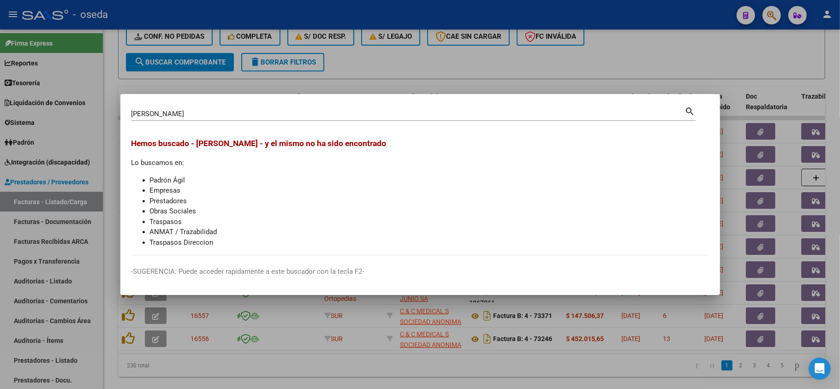
click at [34, 177] on div at bounding box center [420, 194] width 840 height 389
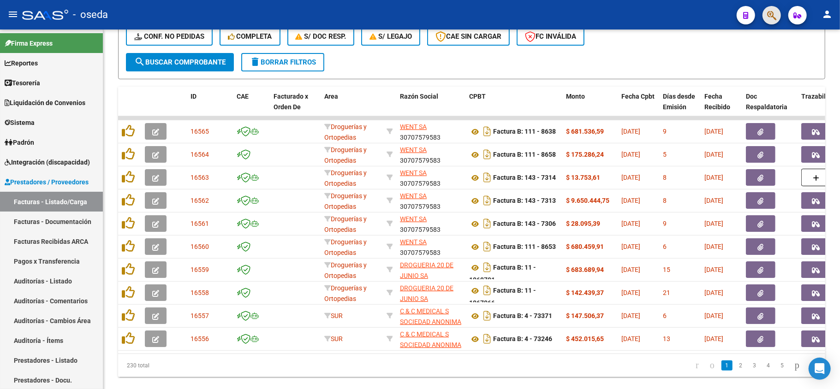
click at [775, 10] on span "button" at bounding box center [771, 15] width 9 height 19
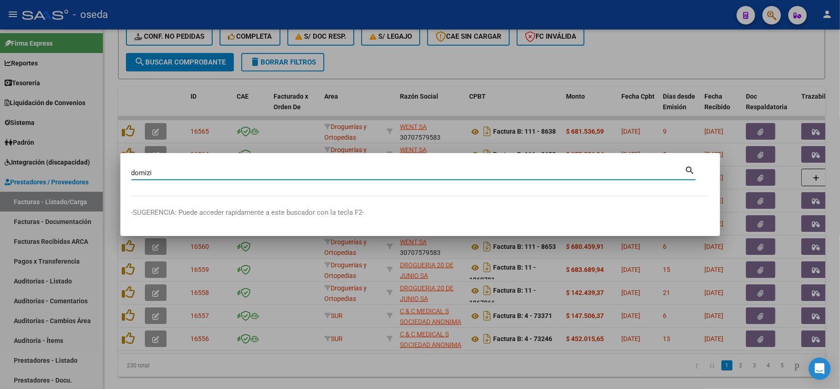
type input "domizi"
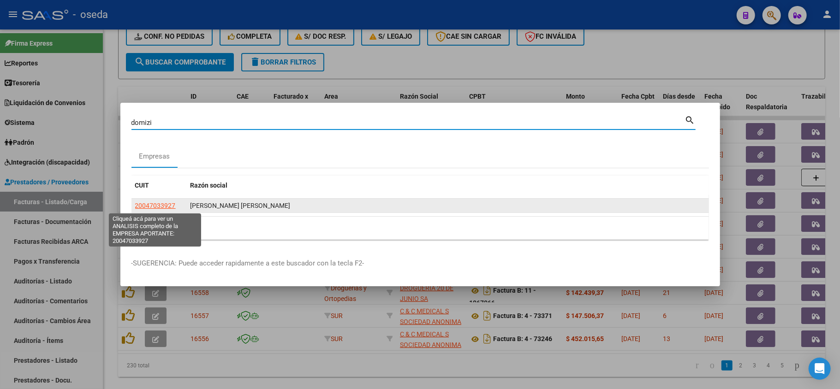
click at [157, 205] on span "20047033927" at bounding box center [155, 205] width 41 height 7
type textarea "20047033927"
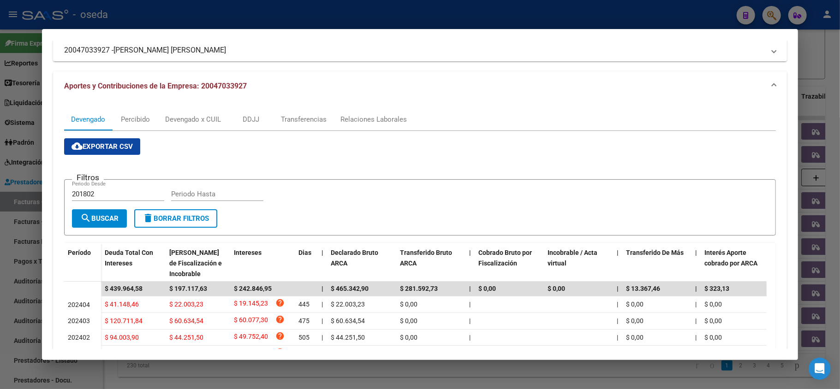
scroll to position [0, 0]
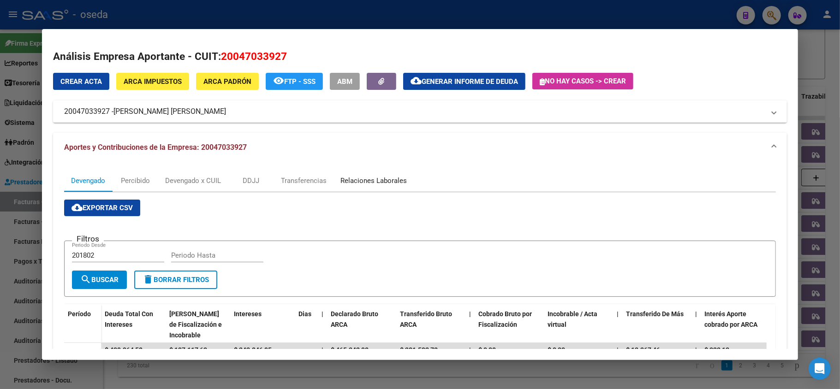
click at [395, 176] on div "Relaciones Laborales" at bounding box center [373, 181] width 66 height 10
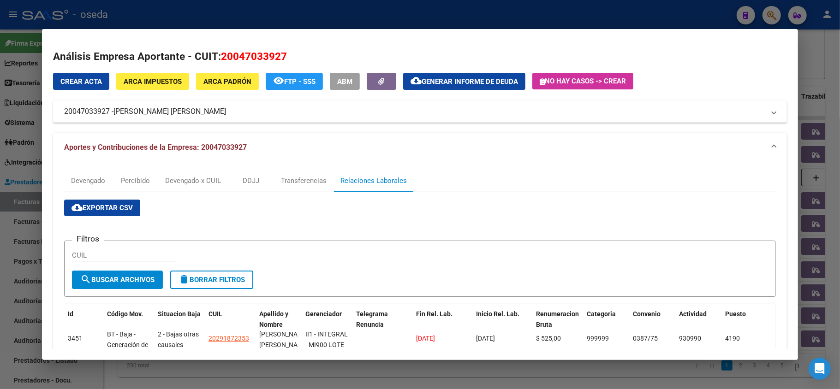
scroll to position [62, 0]
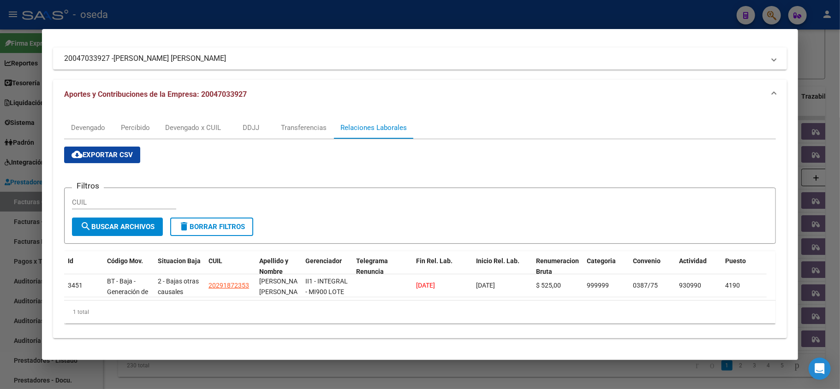
click at [0, 214] on div at bounding box center [420, 194] width 840 height 389
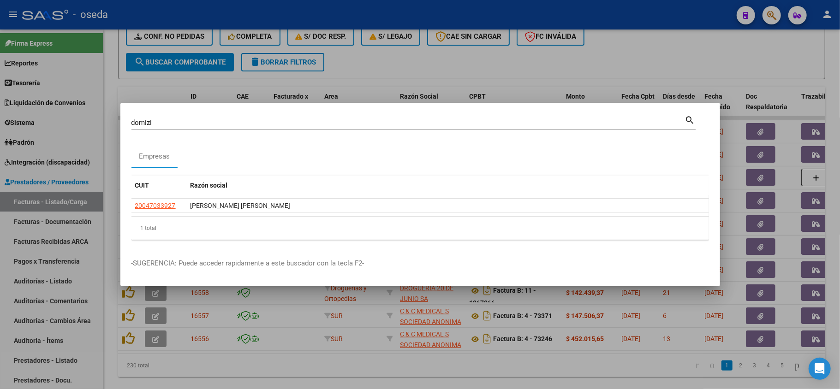
click at [0, 203] on div at bounding box center [420, 194] width 840 height 389
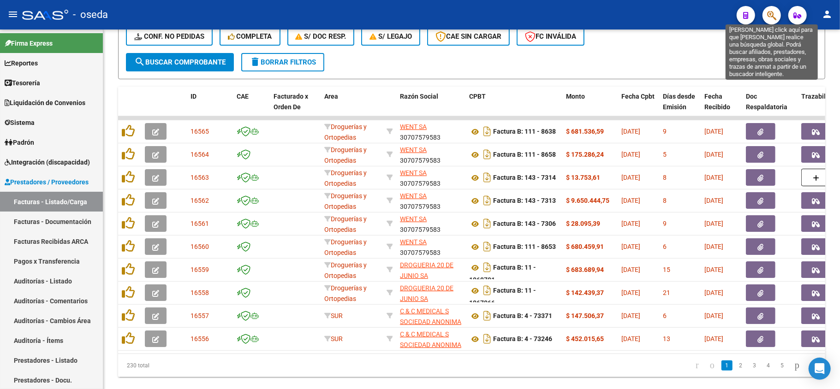
click at [775, 18] on icon "button" at bounding box center [771, 15] width 9 height 11
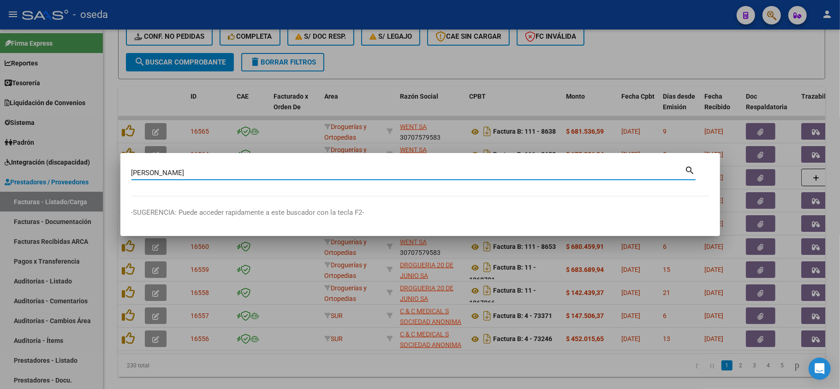
type input "[PERSON_NAME]"
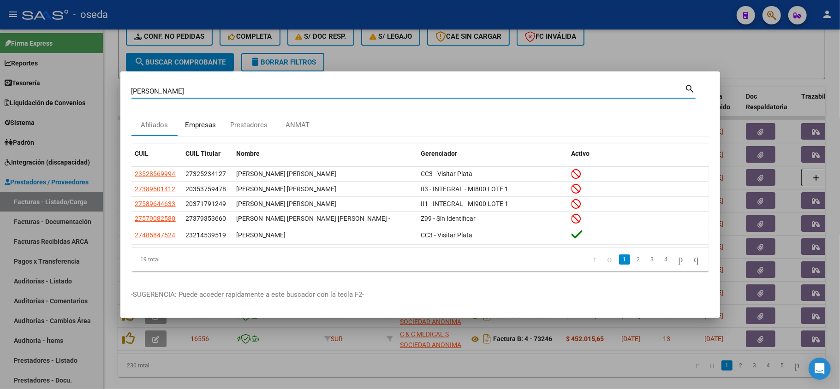
click at [193, 122] on div "Empresas" at bounding box center [200, 125] width 31 height 11
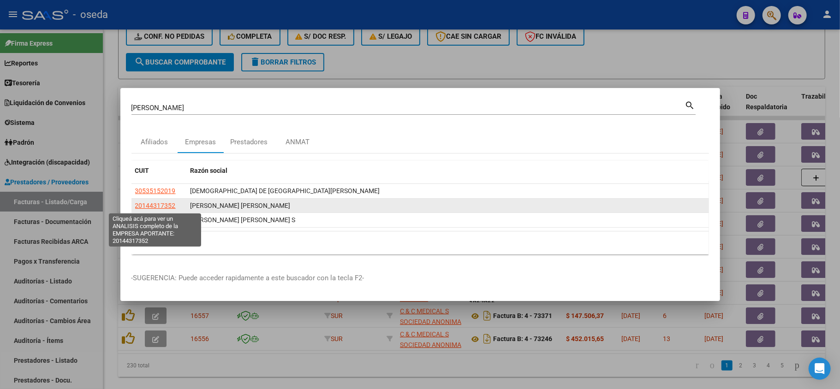
click at [148, 206] on span "20144317352" at bounding box center [155, 205] width 41 height 7
type textarea "20144317352"
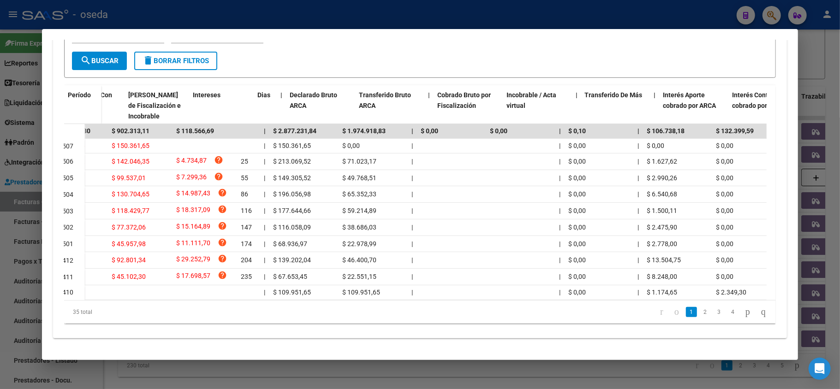
scroll to position [0, 36]
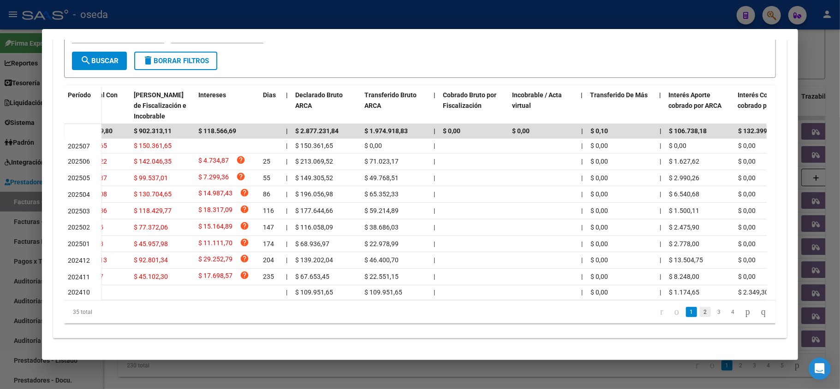
click at [700, 312] on link "2" at bounding box center [705, 312] width 11 height 10
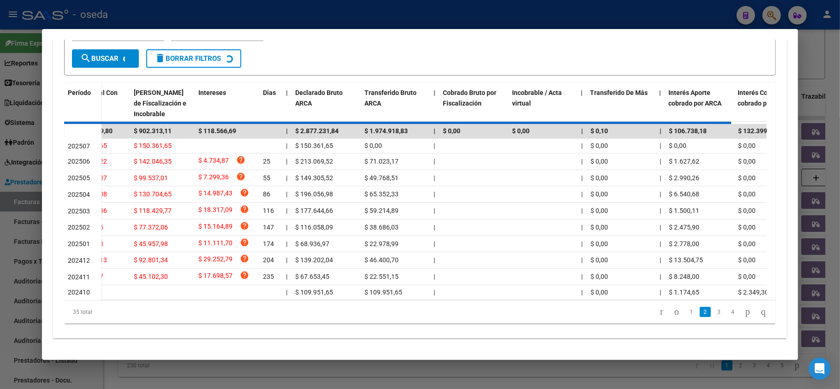
scroll to position [214, 0]
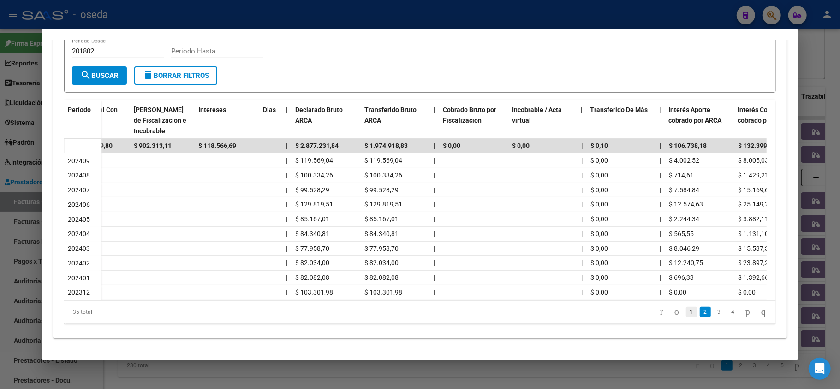
click at [686, 315] on link "1" at bounding box center [691, 312] width 11 height 10
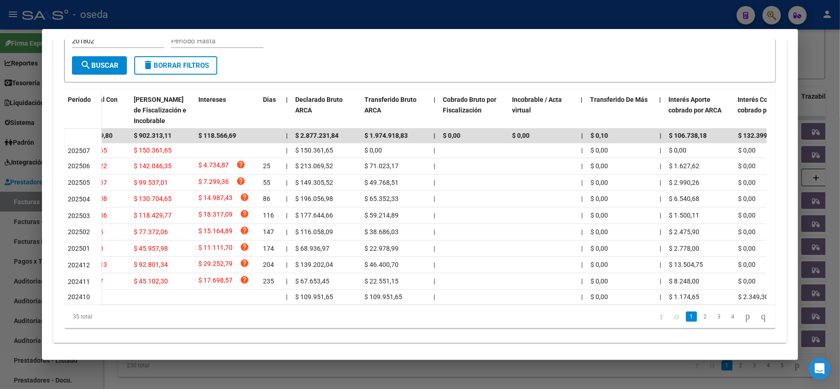
scroll to position [0, 0]
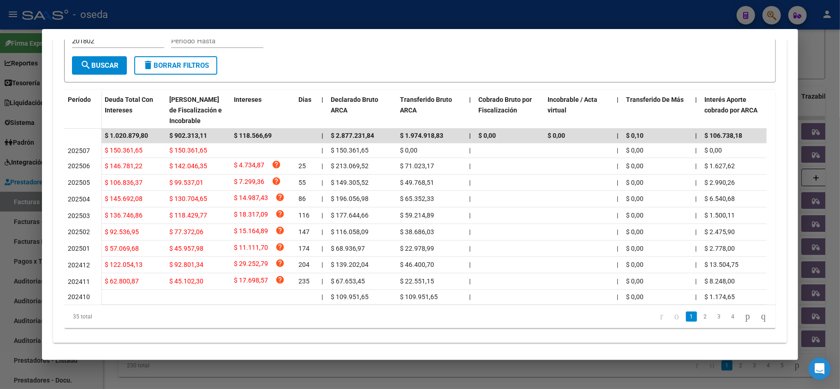
drag, startPoint x: 288, startPoint y: 23, endPoint x: 267, endPoint y: 33, distance: 22.9
click at [287, 22] on div at bounding box center [420, 194] width 840 height 389
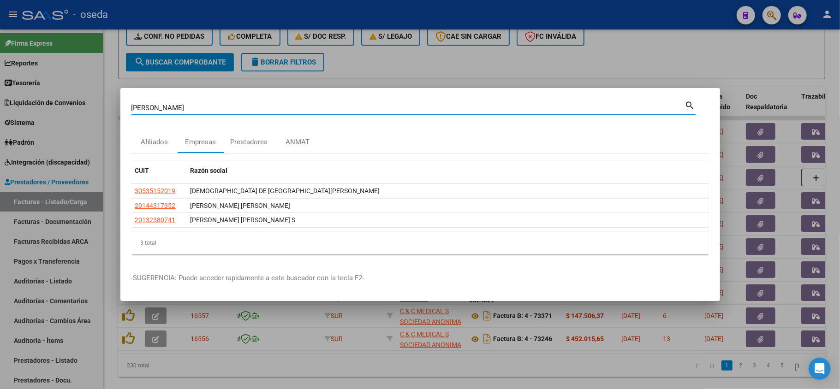
click at [202, 107] on input "[PERSON_NAME]" at bounding box center [407, 108] width 553 height 8
type input "peon"
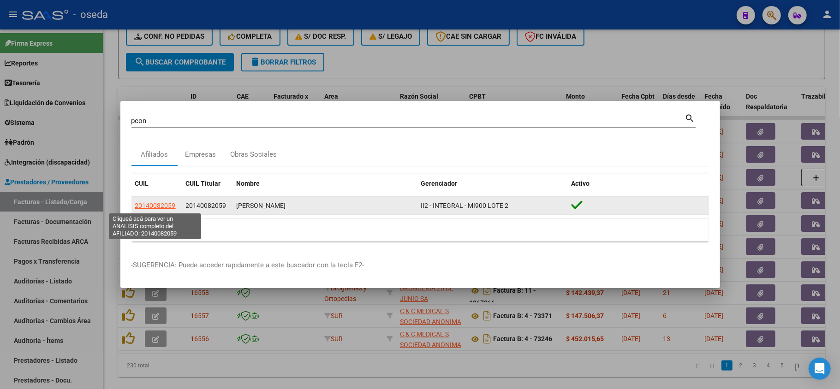
click at [154, 207] on span "20140082059" at bounding box center [155, 205] width 41 height 7
type textarea "20140082059"
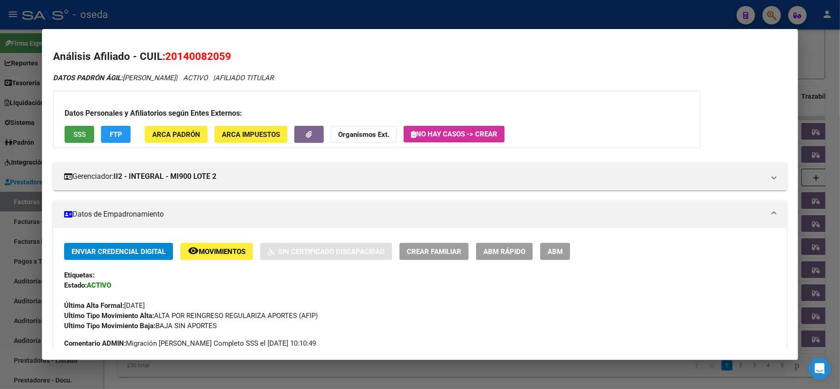
click at [71, 133] on button "SSS" at bounding box center [80, 134] width 30 height 17
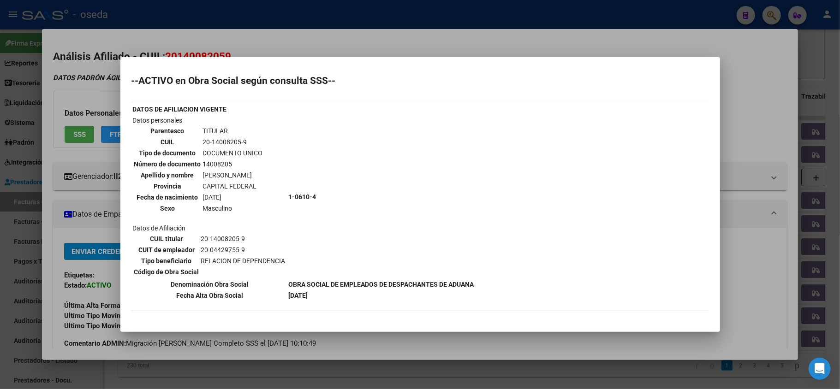
scroll to position [123, 0]
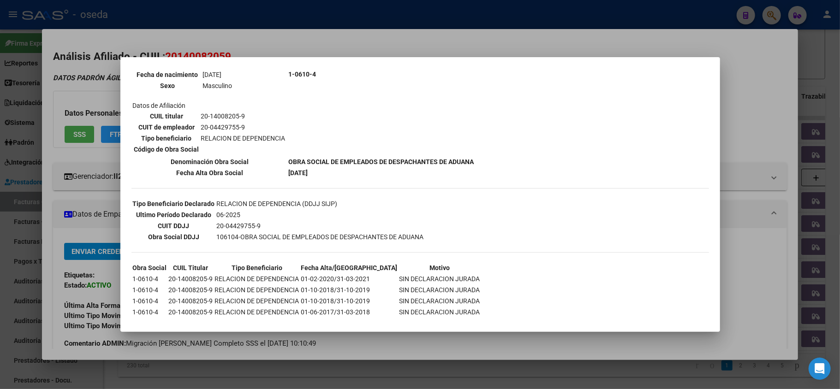
click at [0, 222] on div at bounding box center [420, 194] width 840 height 389
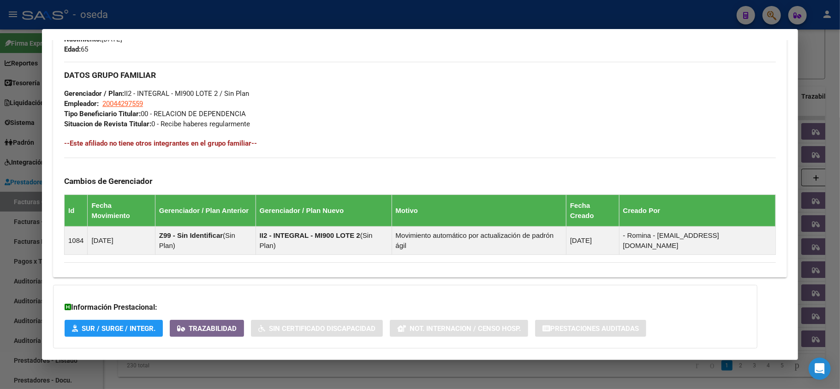
scroll to position [460, 0]
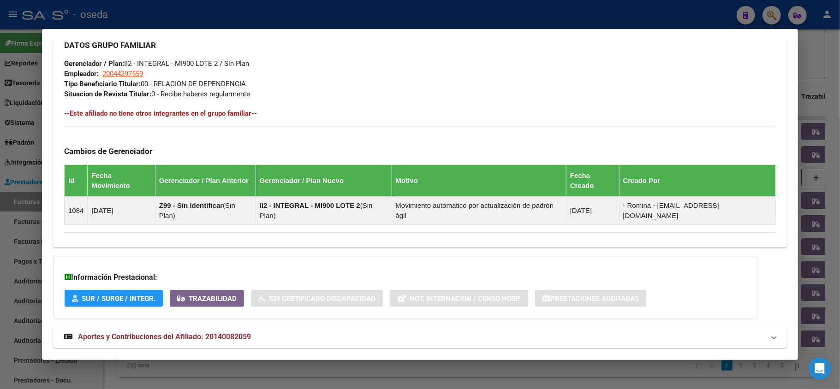
click at [172, 333] on span "Aportes y Contribuciones del Afiliado: 20140082059" at bounding box center [164, 337] width 173 height 9
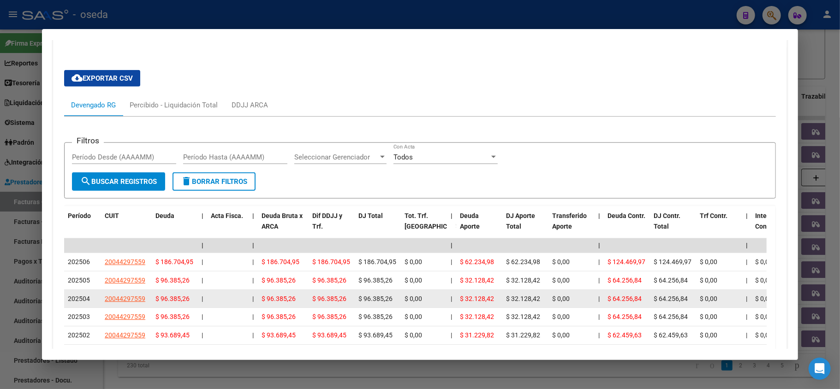
scroll to position [707, 0]
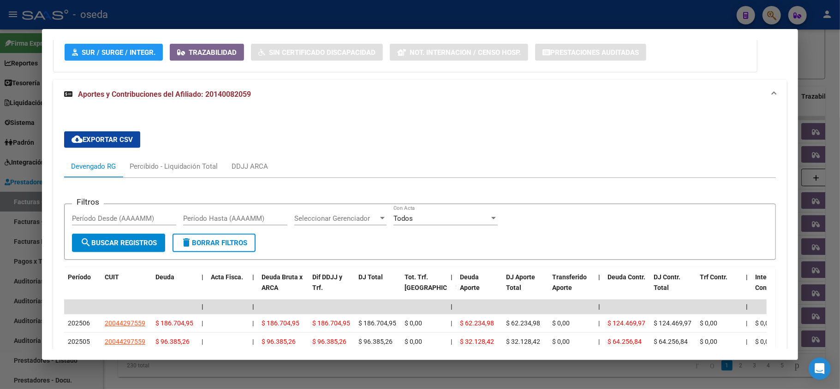
drag, startPoint x: 0, startPoint y: 249, endPoint x: 19, endPoint y: 236, distance: 23.3
click at [0, 248] on div at bounding box center [420, 194] width 840 height 389
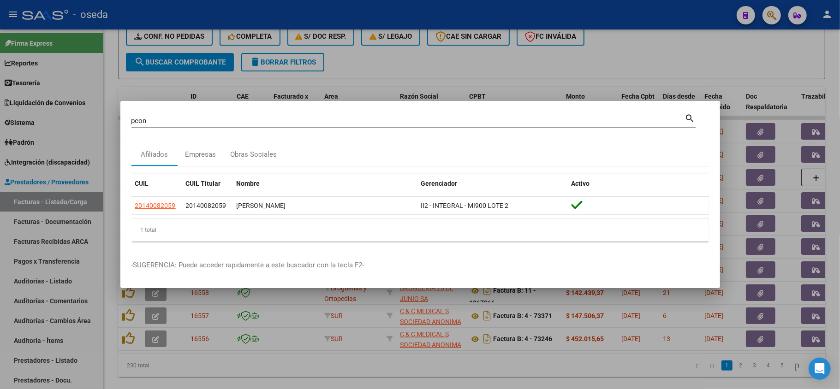
click at [168, 127] on div "[PERSON_NAME] (apellido, dni, cuil, [PERSON_NAME], cuit, obra social)" at bounding box center [407, 121] width 553 height 14
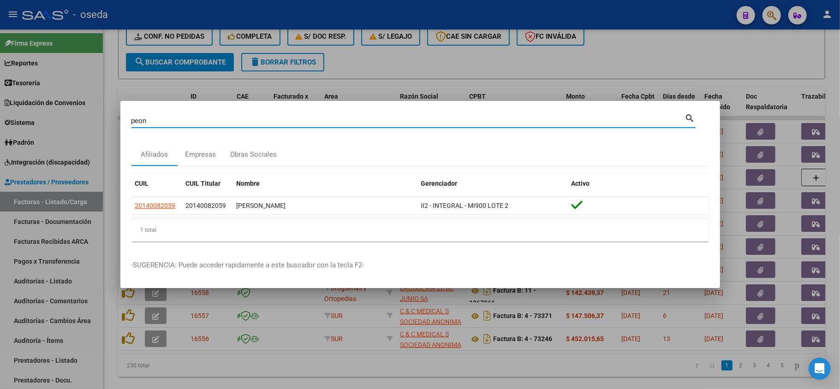
click at [166, 124] on input "peon" at bounding box center [407, 121] width 553 height 8
click at [611, 71] on div at bounding box center [420, 194] width 840 height 389
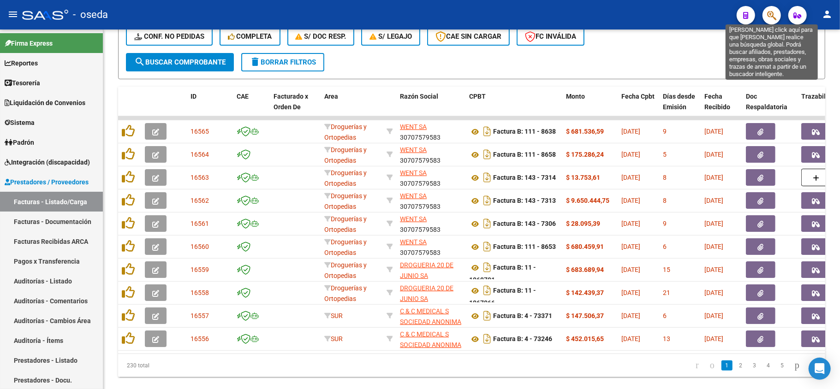
click at [766, 15] on button "button" at bounding box center [771, 15] width 18 height 18
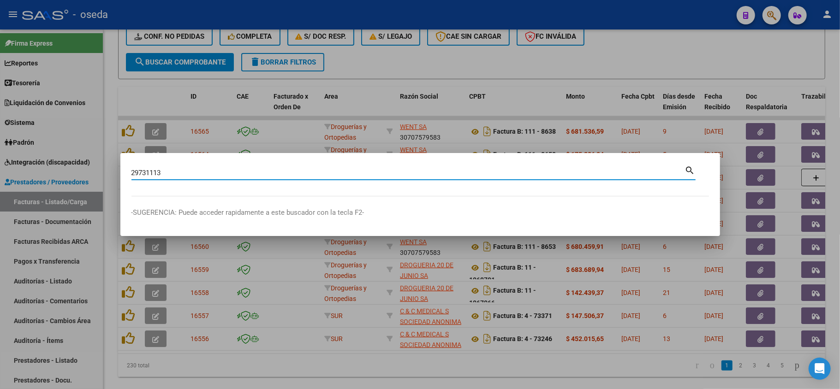
type input "29731113"
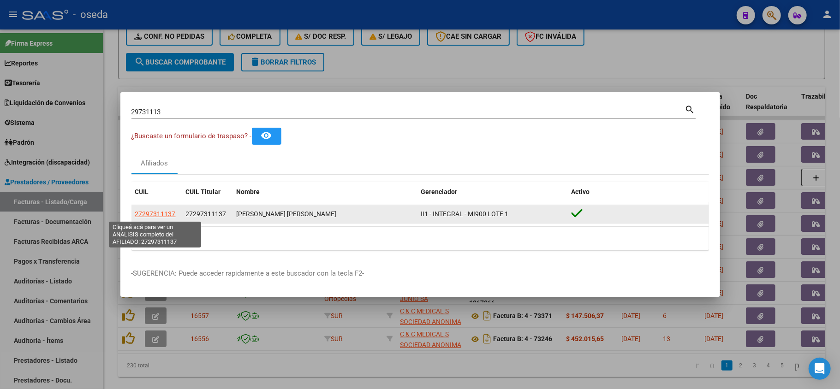
click at [143, 215] on span "27297311137" at bounding box center [155, 213] width 41 height 7
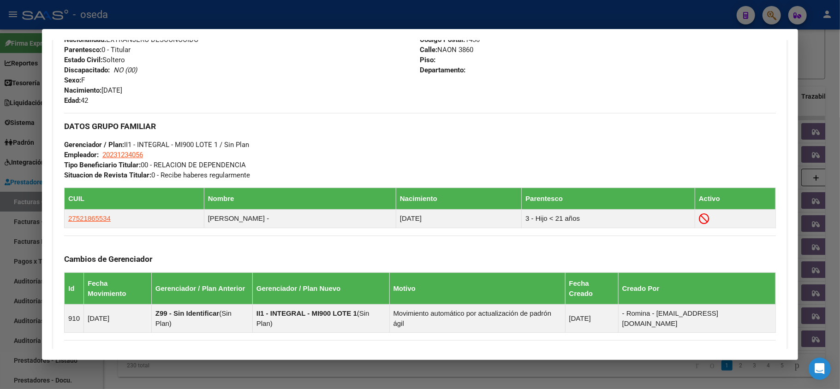
scroll to position [478, 0]
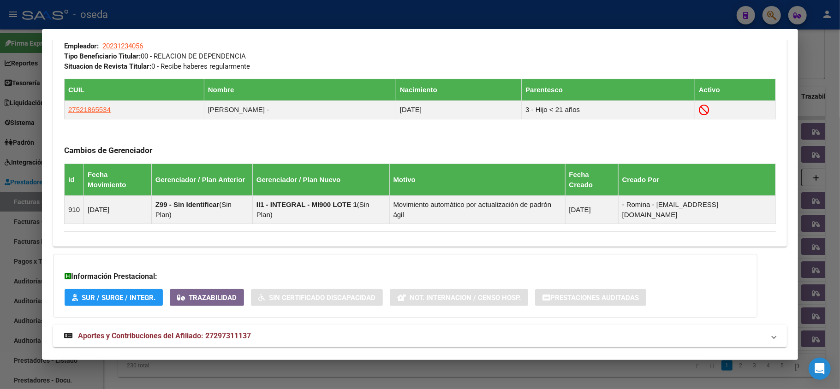
click at [172, 332] on span "Aportes y Contribuciones del Afiliado: 27297311137" at bounding box center [164, 336] width 173 height 9
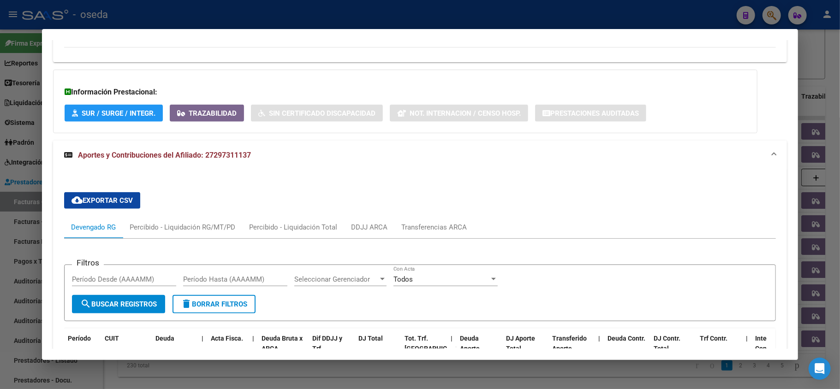
scroll to position [785, 0]
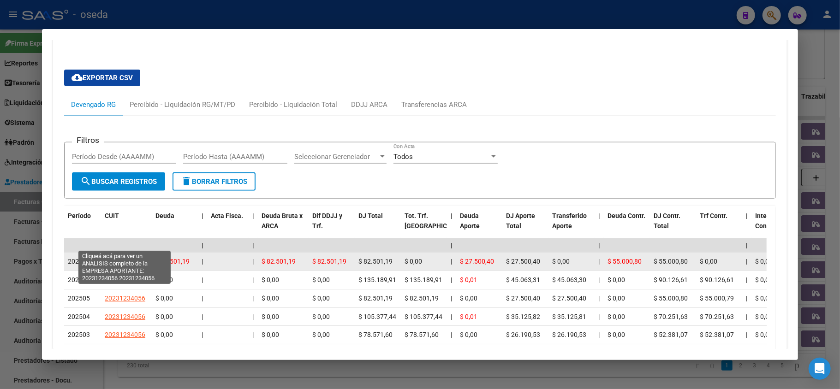
click at [130, 258] on span "20231234056" at bounding box center [125, 261] width 41 height 7
type textarea "20231234056"
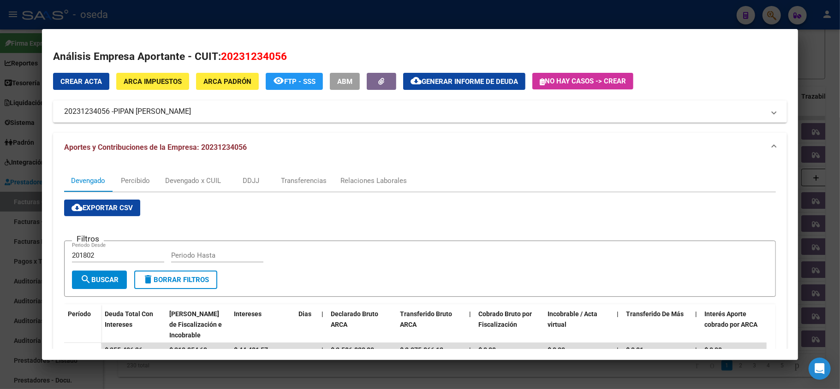
click at [2, 152] on div at bounding box center [420, 194] width 840 height 389
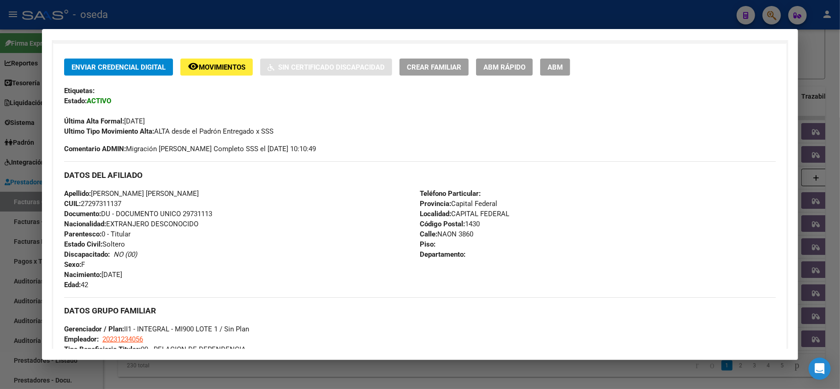
scroll to position [123, 0]
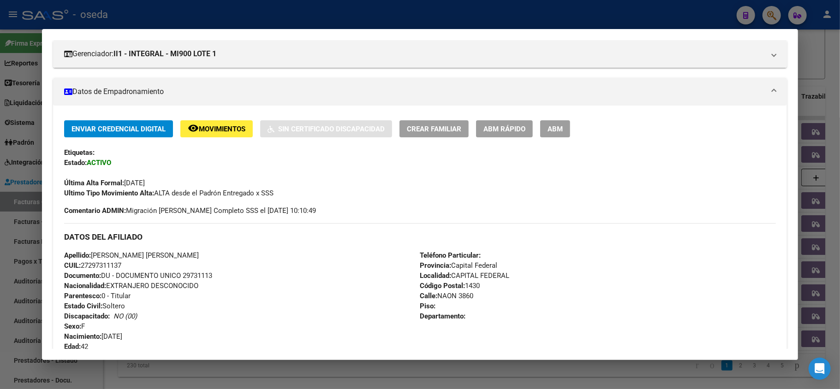
click at [244, 9] on div at bounding box center [420, 194] width 840 height 389
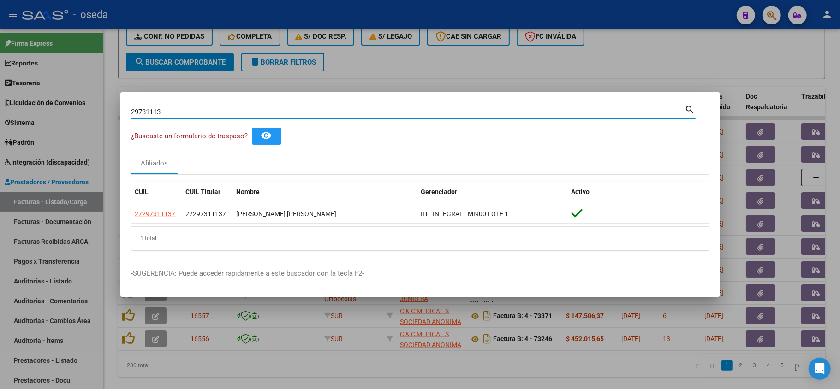
click at [222, 113] on input "29731113" at bounding box center [407, 112] width 553 height 8
paste input "7658300"
type input "27658300"
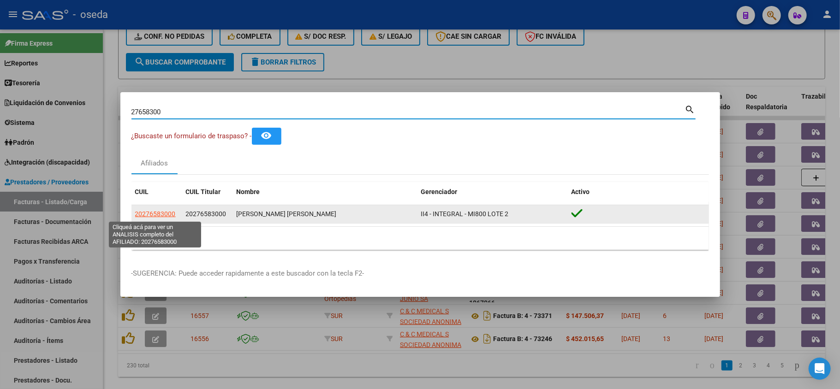
click at [165, 216] on span "20276583000" at bounding box center [155, 213] width 41 height 7
type textarea "20276583000"
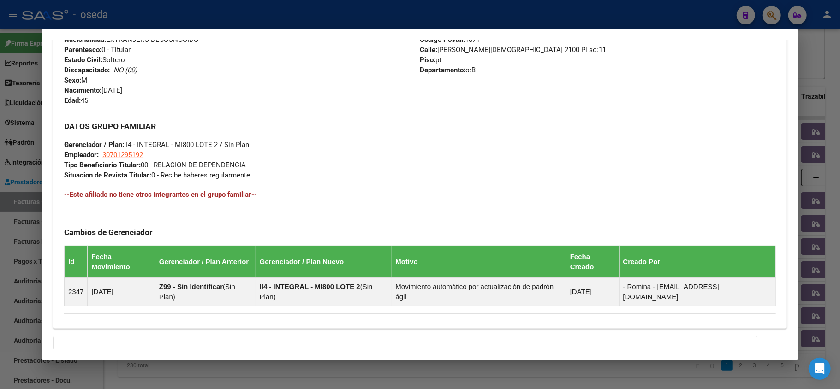
scroll to position [451, 0]
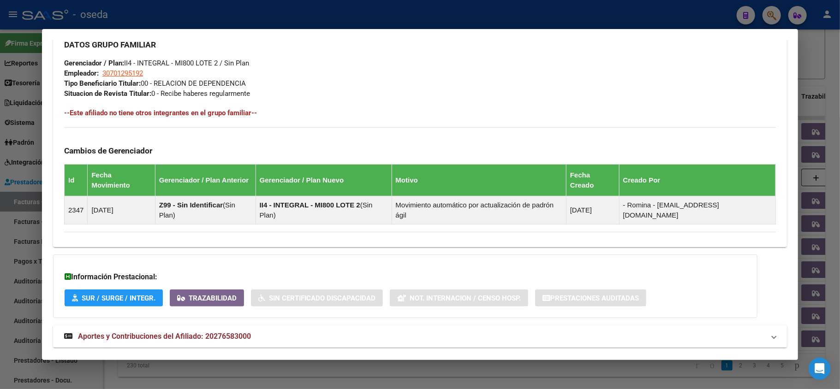
click at [237, 332] on span "Aportes y Contribuciones del Afiliado: 20276583000" at bounding box center [164, 336] width 173 height 9
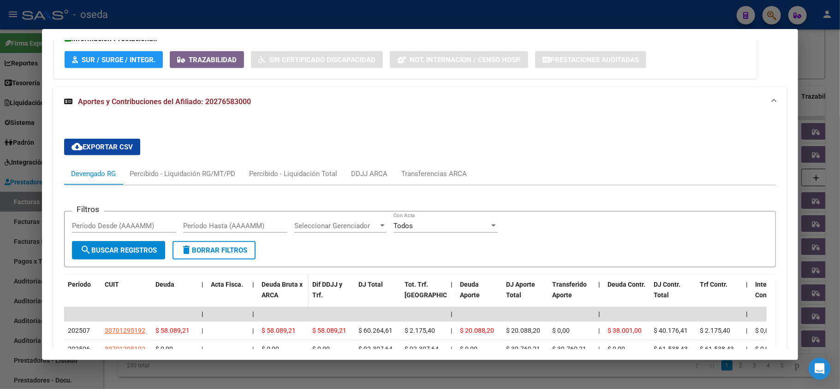
scroll to position [751, 0]
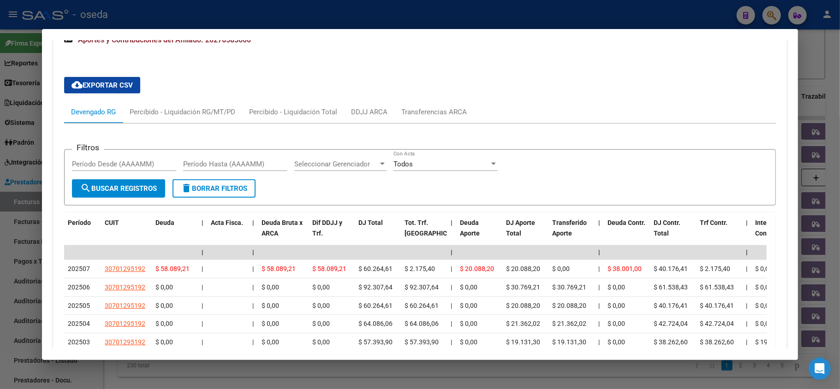
click at [23, 168] on div at bounding box center [420, 194] width 840 height 389
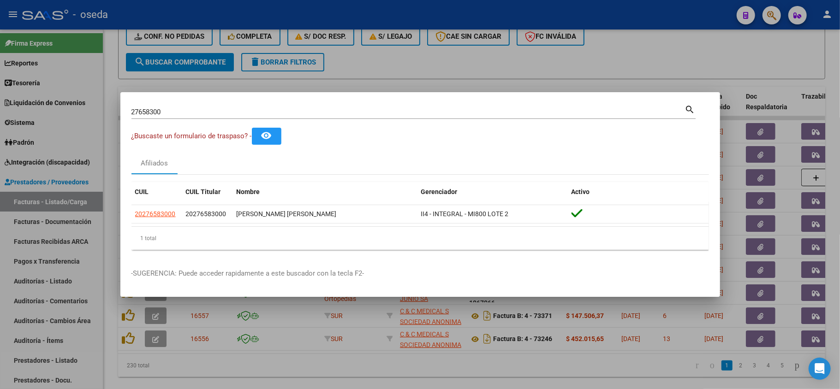
click at [257, 336] on div at bounding box center [420, 194] width 840 height 389
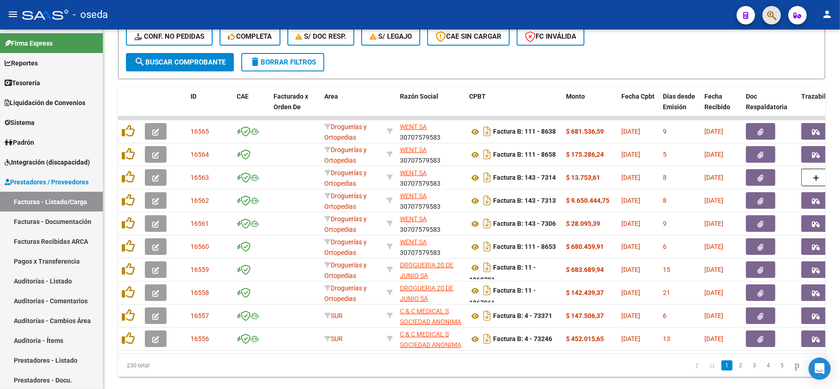
click at [779, 17] on button "button" at bounding box center [771, 15] width 18 height 18
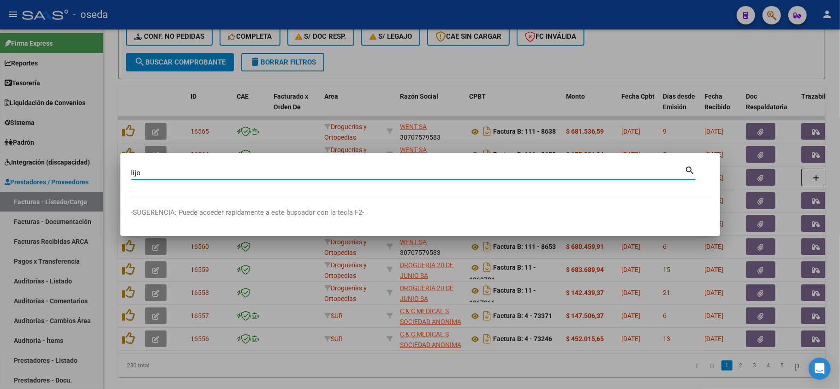
type input "lijo"
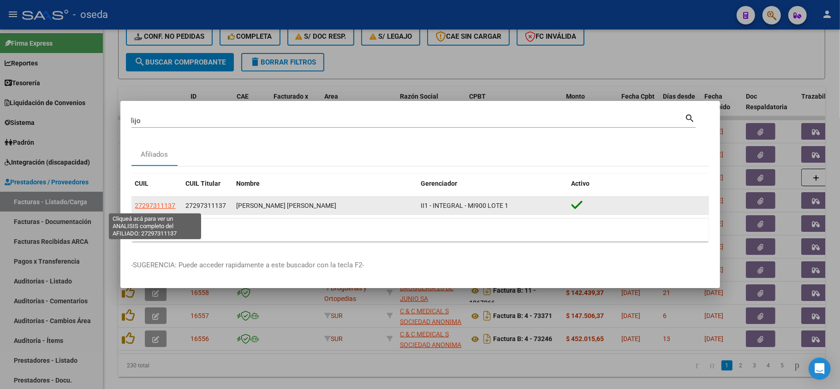
click at [158, 206] on span "27297311137" at bounding box center [155, 205] width 41 height 7
type textarea "27297311137"
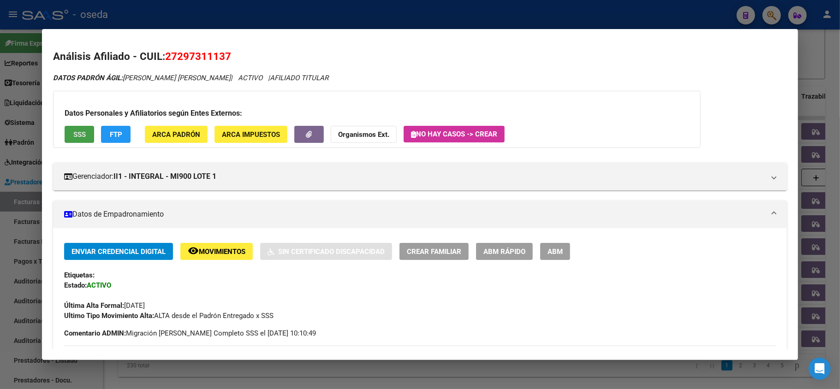
click at [76, 131] on span "SSS" at bounding box center [79, 135] width 12 height 8
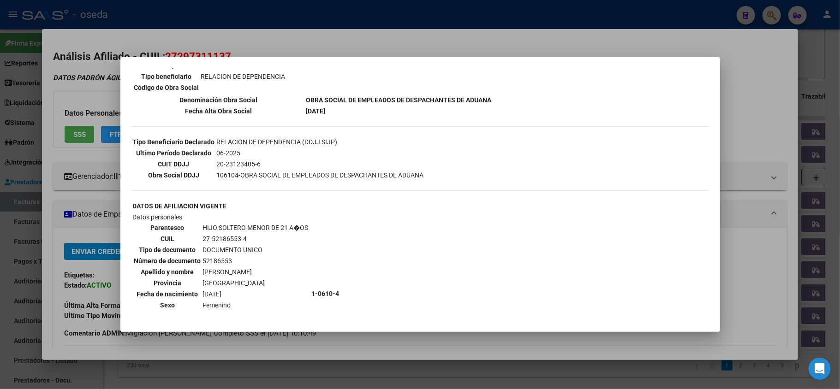
scroll to position [268, 0]
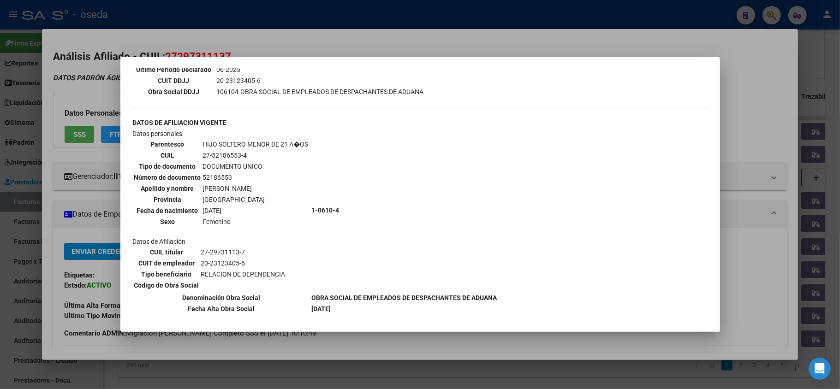
click at [46, 281] on div at bounding box center [420, 194] width 840 height 389
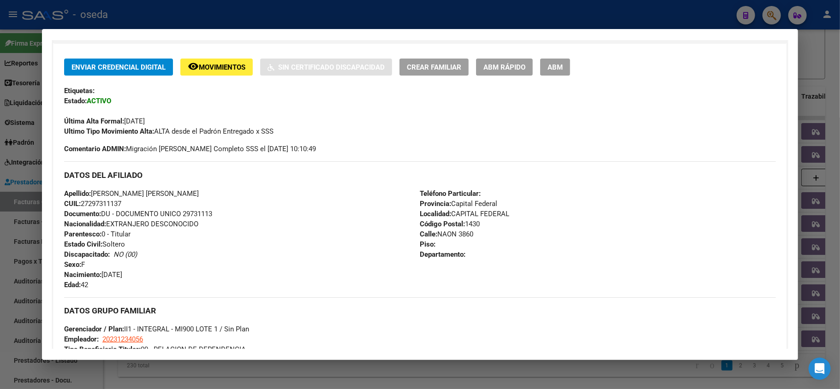
scroll to position [369, 0]
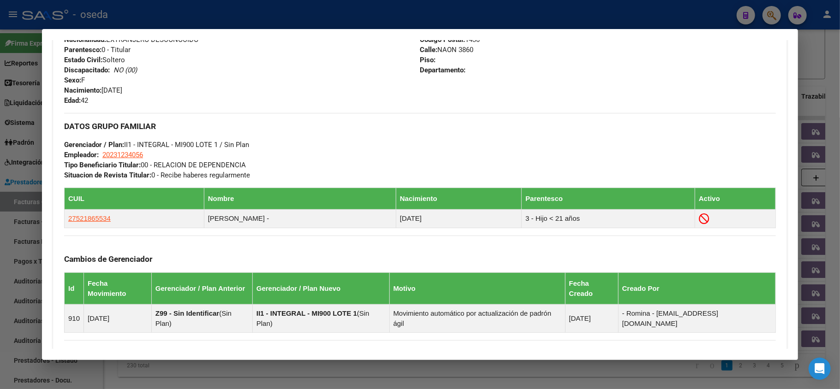
click at [0, 189] on div at bounding box center [420, 194] width 840 height 389
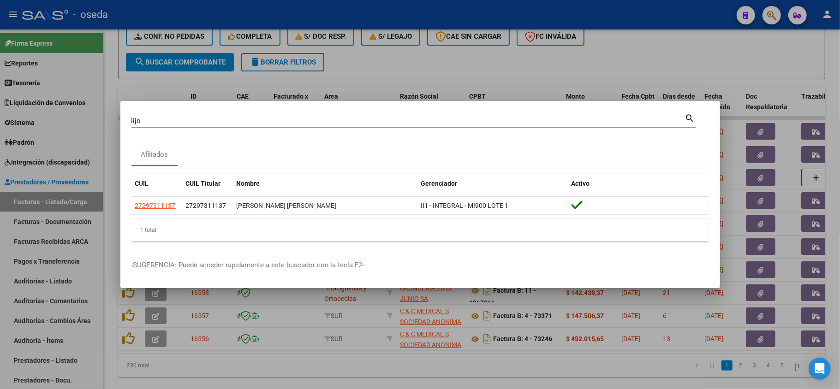
click at [0, 218] on div at bounding box center [420, 194] width 840 height 389
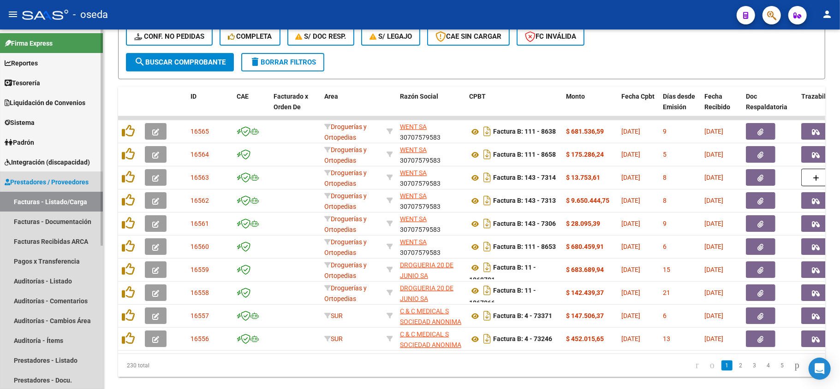
click at [49, 188] on link "Prestadores / Proveedores" at bounding box center [51, 182] width 103 height 20
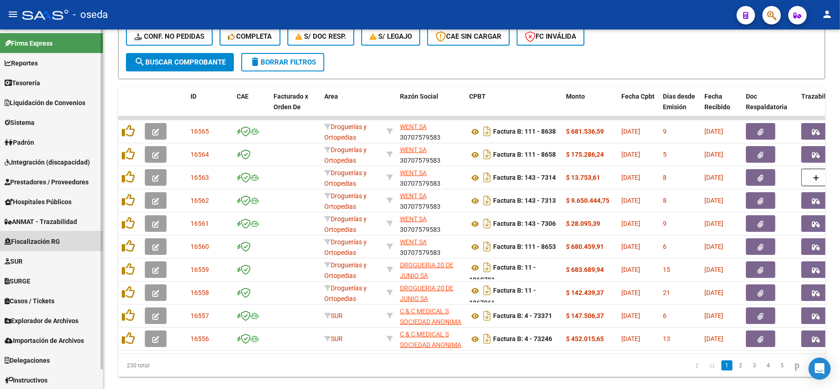
click at [51, 241] on span "Fiscalización RG" at bounding box center [32, 242] width 55 height 10
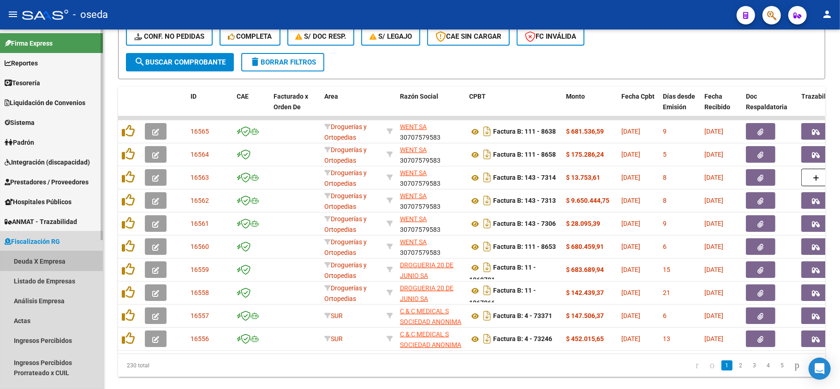
click at [43, 258] on link "Deuda X Empresa" at bounding box center [51, 261] width 103 height 20
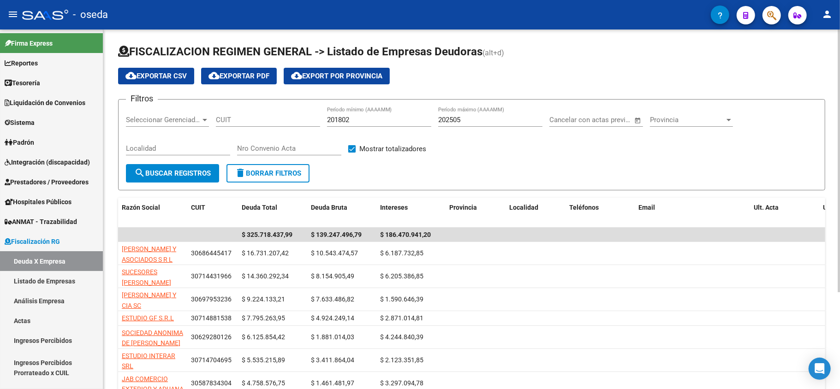
click at [475, 119] on input "202505" at bounding box center [490, 120] width 104 height 8
click at [164, 172] on span "search Buscar Registros" at bounding box center [172, 173] width 77 height 8
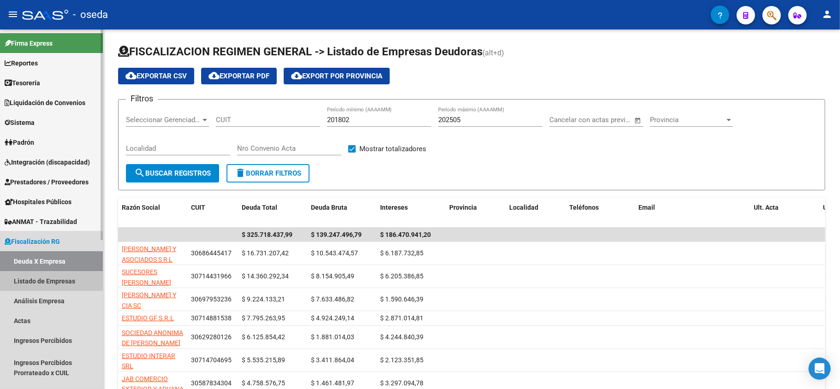
click at [47, 274] on link "Listado de Empresas" at bounding box center [51, 281] width 103 height 20
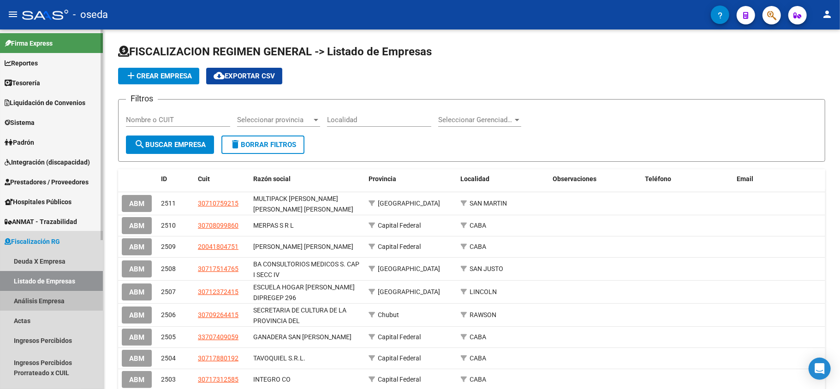
click at [45, 294] on link "Análisis Empresa" at bounding box center [51, 301] width 103 height 20
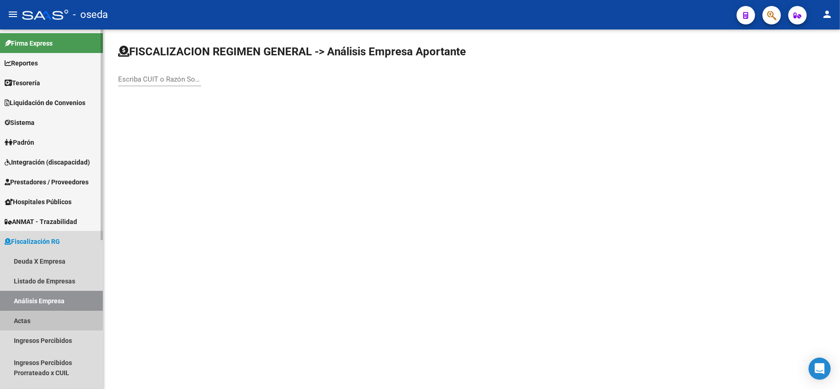
click at [39, 313] on link "Actas" at bounding box center [51, 321] width 103 height 20
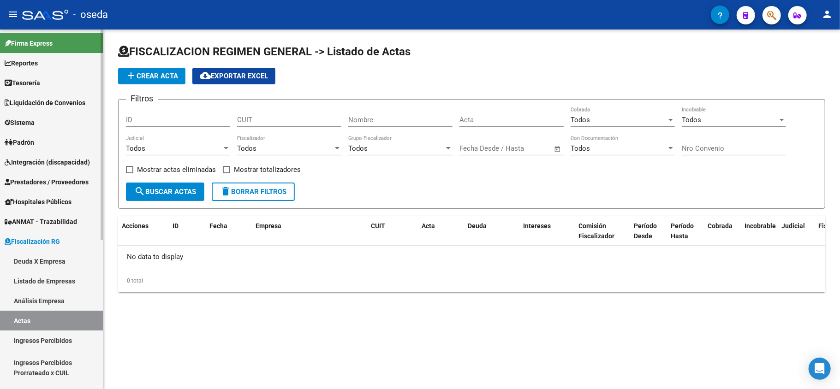
click at [40, 336] on link "Ingresos Percibidos" at bounding box center [51, 341] width 103 height 20
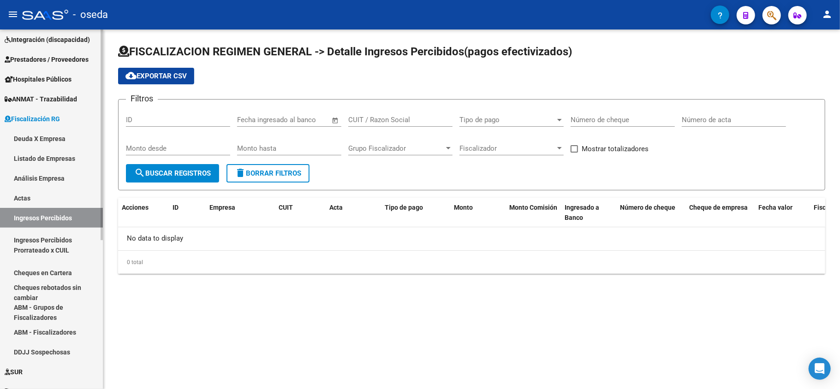
scroll to position [184, 0]
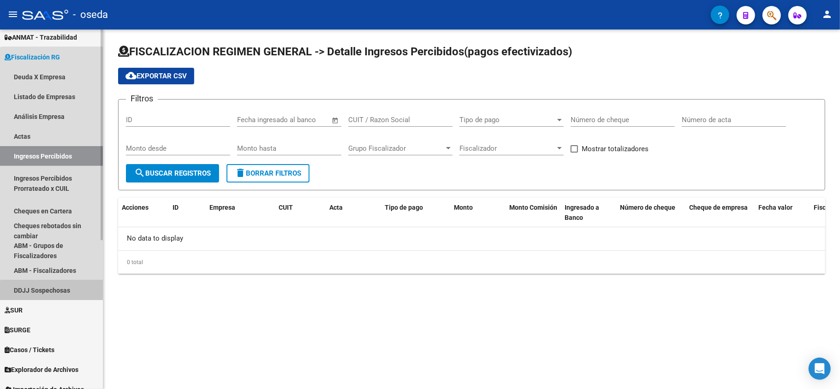
click at [54, 291] on link "DDJJ Sospechosas" at bounding box center [51, 290] width 103 height 20
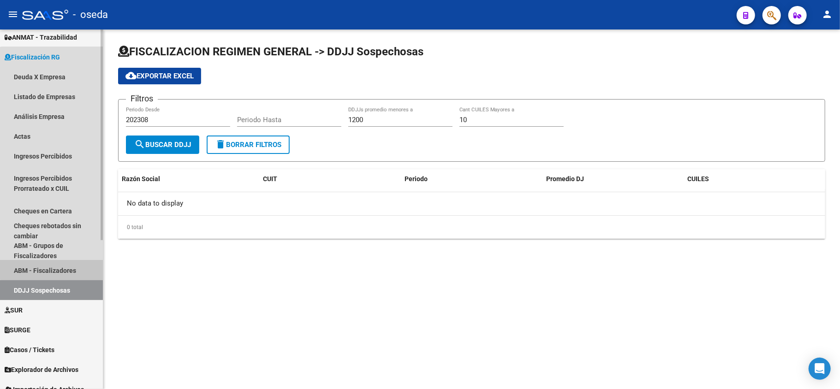
click at [54, 261] on link "ABM - Fiscalizadores" at bounding box center [51, 271] width 103 height 20
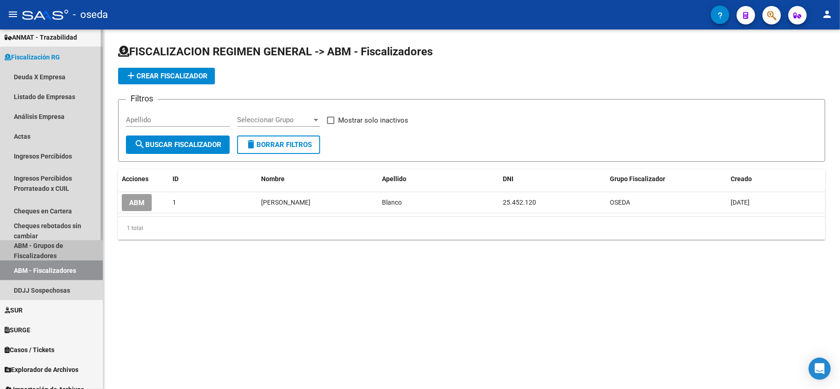
click at [56, 256] on link "ABM - Grupos de Fiscalizadores" at bounding box center [51, 251] width 103 height 20
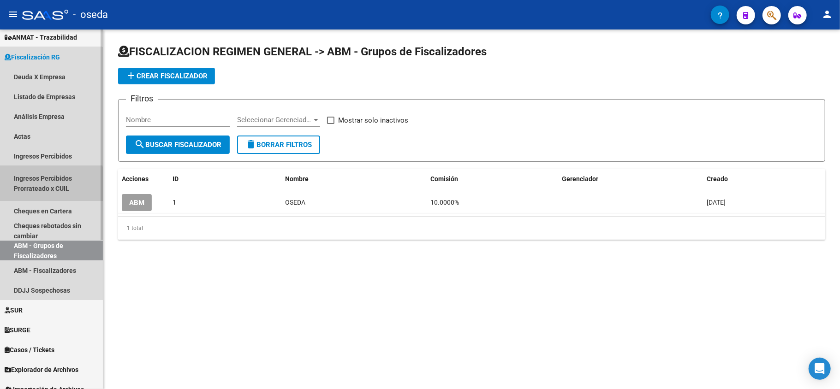
click at [23, 184] on link "Ingresos Percibidos Prorrateado x CUIL" at bounding box center [51, 183] width 103 height 35
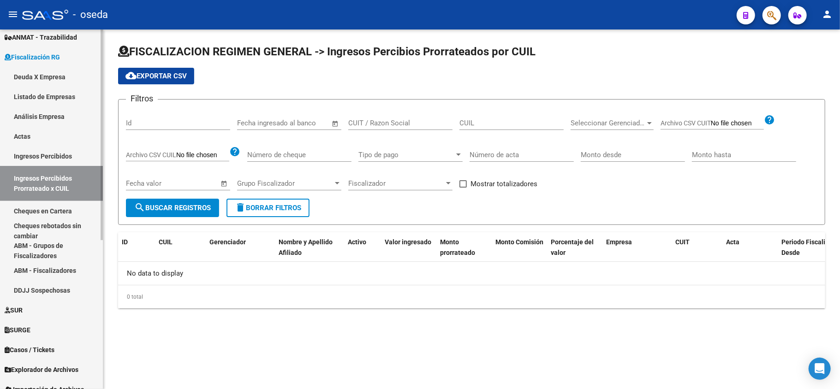
click at [48, 155] on link "Ingresos Percibidos" at bounding box center [51, 156] width 103 height 20
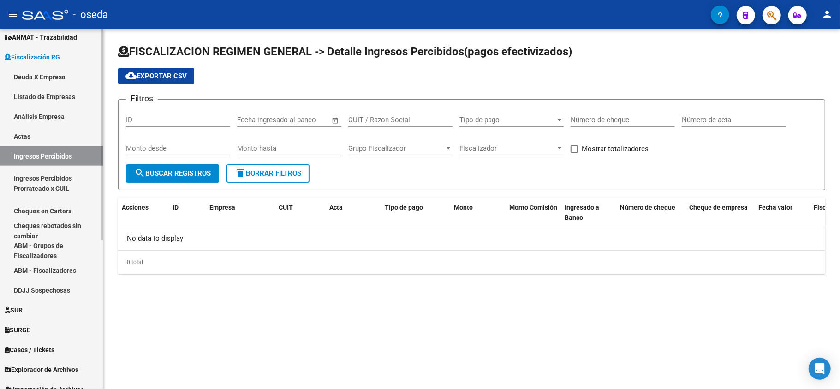
click at [28, 96] on link "Listado de Empresas" at bounding box center [51, 97] width 103 height 20
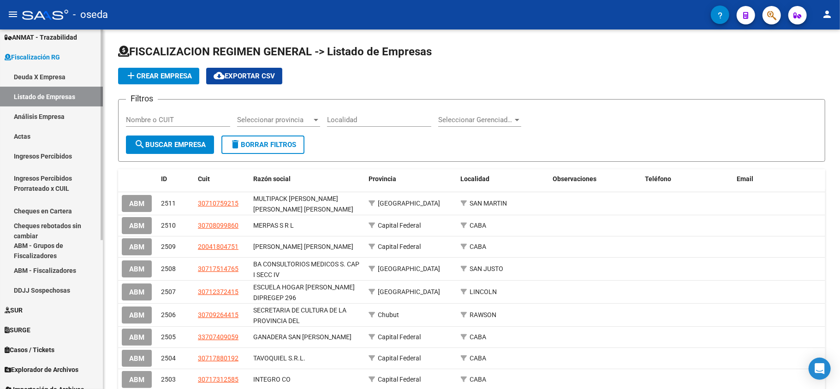
click at [39, 76] on link "Deuda X Empresa" at bounding box center [51, 77] width 103 height 20
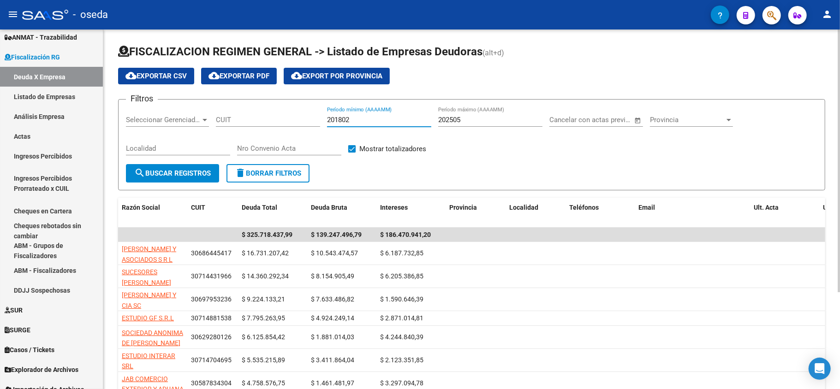
click at [340, 116] on input "201802" at bounding box center [379, 120] width 104 height 8
type input "202501"
click at [140, 178] on mat-icon "search" at bounding box center [139, 172] width 11 height 11
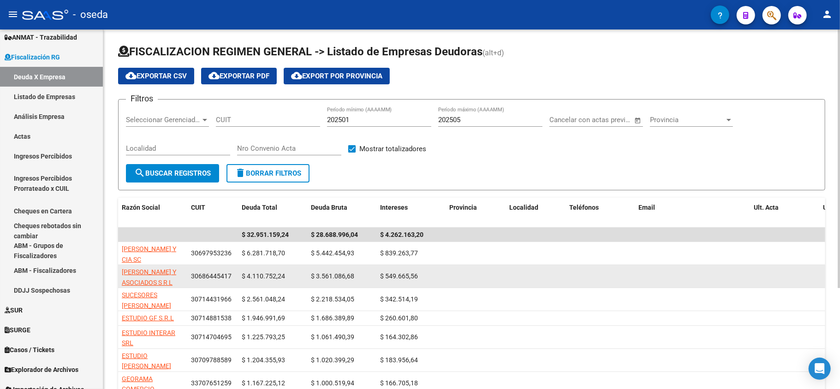
scroll to position [123, 0]
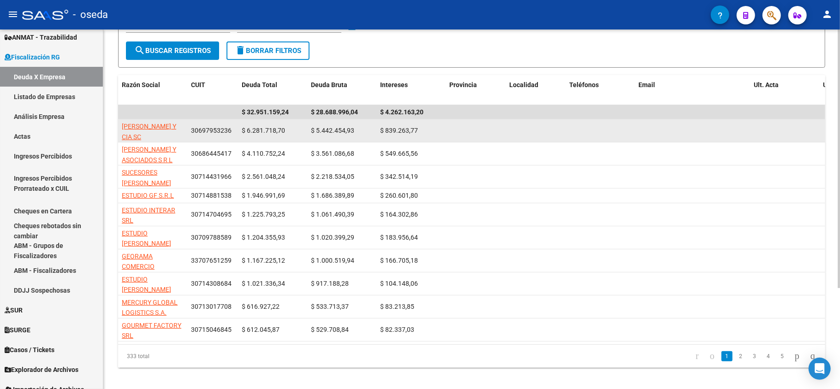
click at [328, 131] on span "$ 5.442.454,93" at bounding box center [332, 130] width 43 height 7
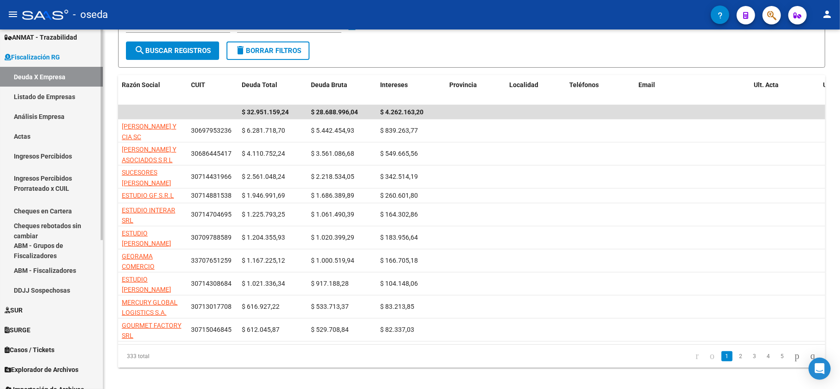
click at [0, 162] on link "Ingresos Percibidos" at bounding box center [51, 156] width 103 height 20
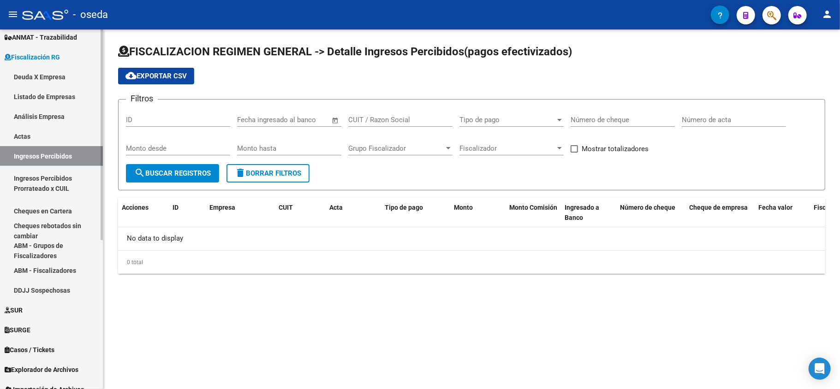
click at [39, 95] on link "Listado de Empresas" at bounding box center [51, 97] width 103 height 20
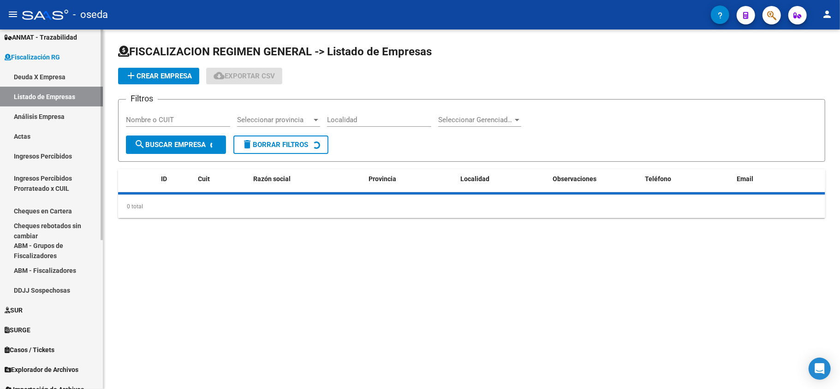
click at [41, 75] on link "Deuda X Empresa" at bounding box center [51, 77] width 103 height 20
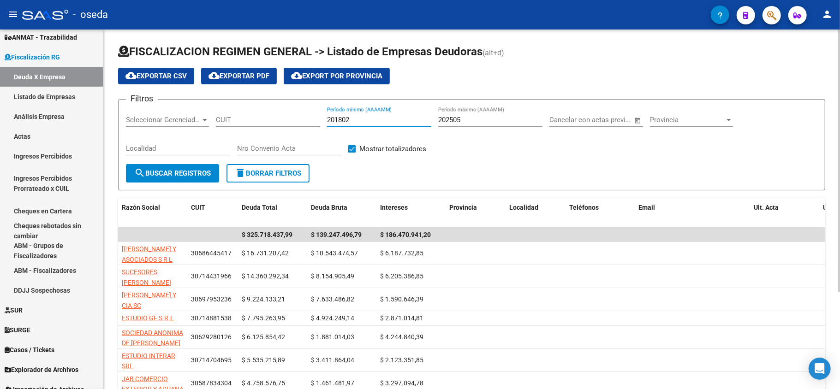
drag, startPoint x: 354, startPoint y: 122, endPoint x: 332, endPoint y: 120, distance: 22.2
click at [332, 120] on input "201802" at bounding box center [379, 120] width 104 height 8
type input "202406"
click at [190, 174] on span "search Buscar Registros" at bounding box center [172, 173] width 77 height 8
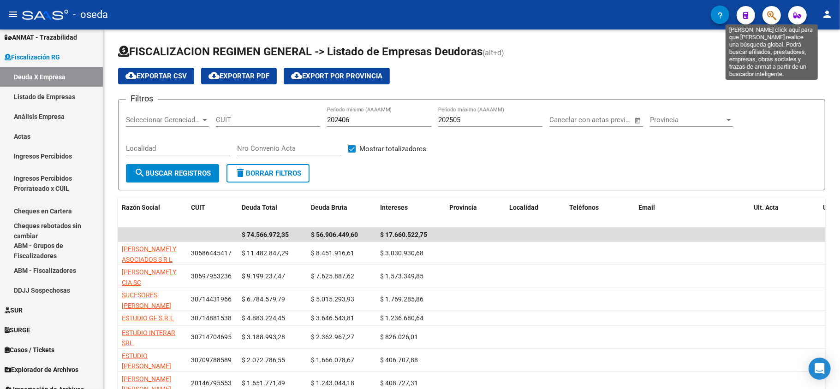
click at [776, 15] on icon "button" at bounding box center [771, 15] width 9 height 11
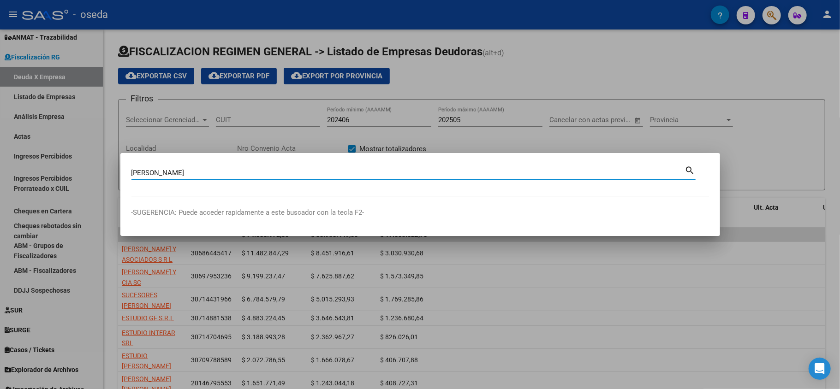
type input "[PERSON_NAME]"
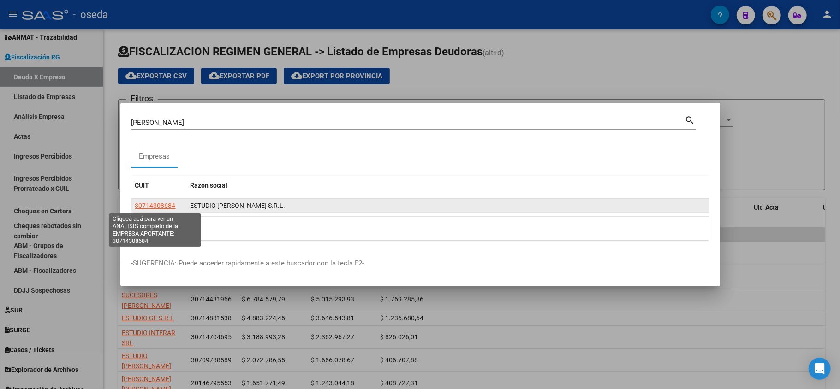
click at [149, 207] on span "30714308684" at bounding box center [155, 205] width 41 height 7
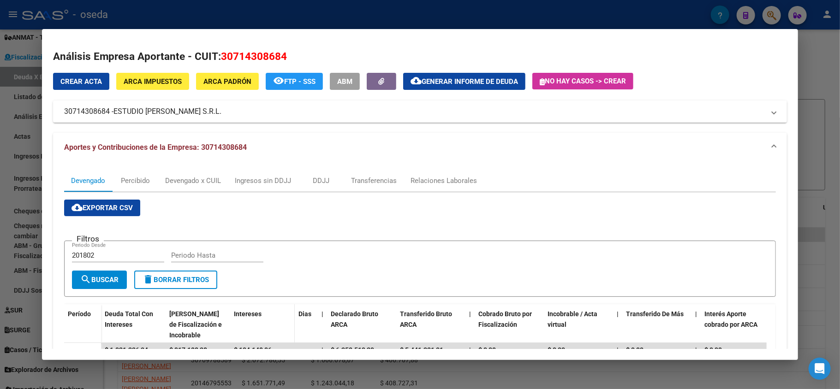
scroll to position [123, 0]
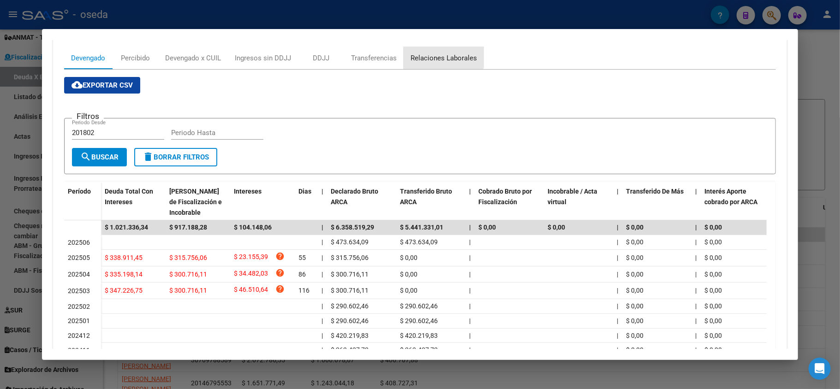
click at [429, 53] on div "Relaciones Laborales" at bounding box center [443, 58] width 66 height 10
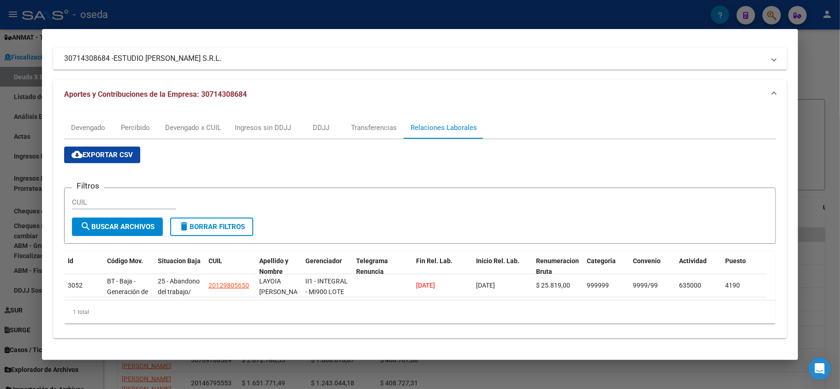
scroll to position [62, 0]
click at [98, 123] on div "Devengado" at bounding box center [88, 128] width 34 height 10
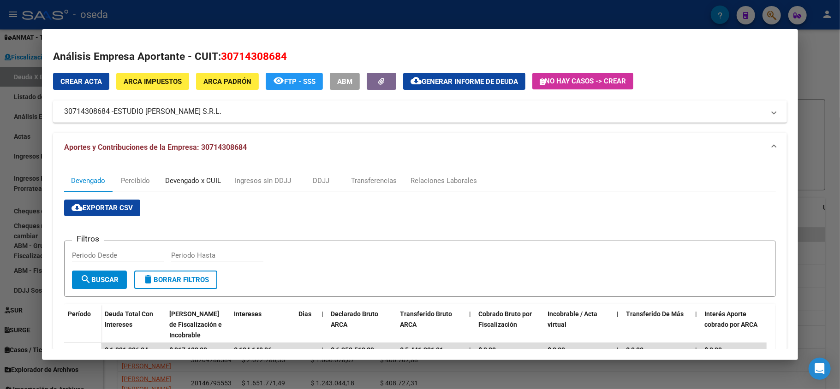
click at [190, 183] on div "Devengado x CUIL" at bounding box center [193, 181] width 56 height 10
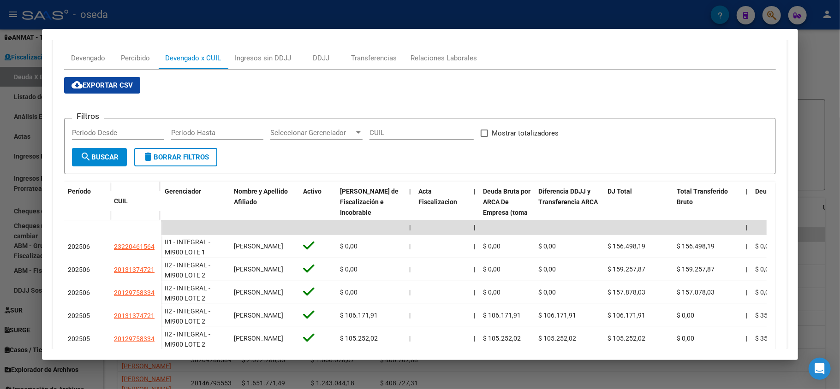
scroll to position [184, 0]
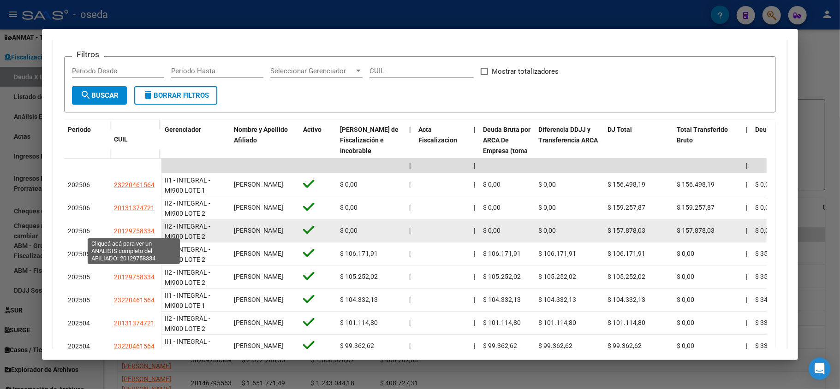
click at [130, 230] on span "20129758334" at bounding box center [134, 230] width 41 height 7
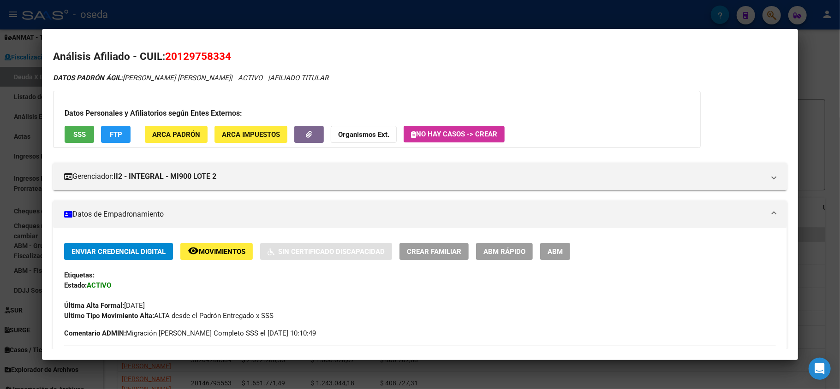
click at [80, 139] on button "SSS" at bounding box center [80, 134] width 30 height 17
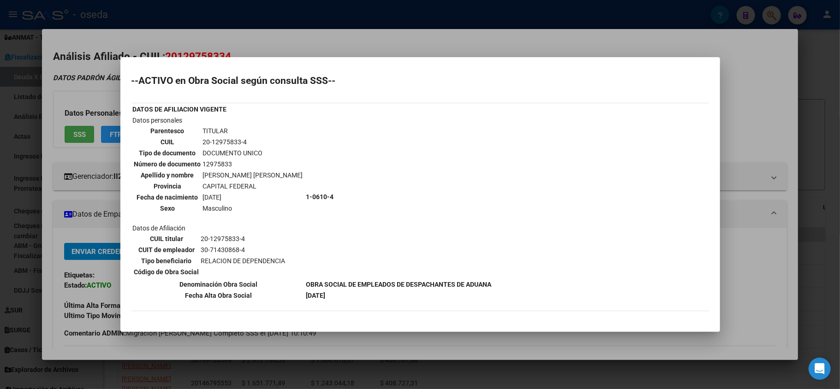
click at [98, 208] on div at bounding box center [420, 194] width 840 height 389
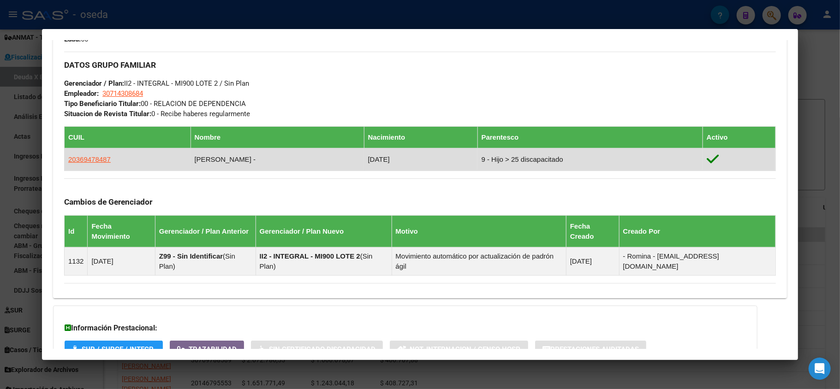
scroll to position [482, 0]
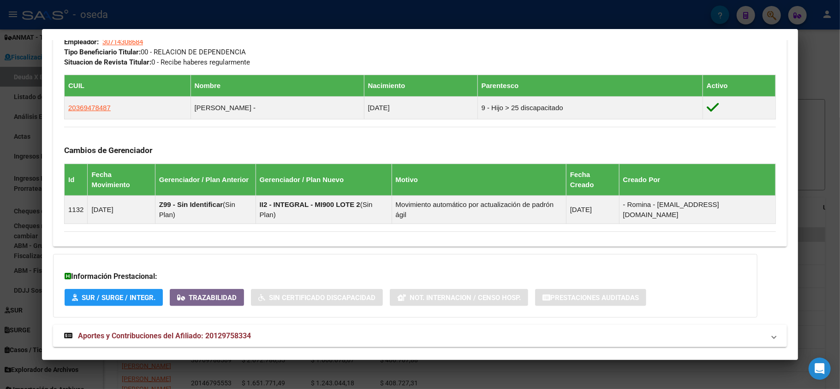
click at [53, 196] on div "Enviar Credencial Digital remove_red_eye Movimientos Sin Certificado Discapacid…" at bounding box center [420, 0] width 734 height 478
drag, startPoint x: 11, startPoint y: 126, endPoint x: 31, endPoint y: 106, distance: 28.4
click at [12, 122] on div at bounding box center [420, 194] width 840 height 389
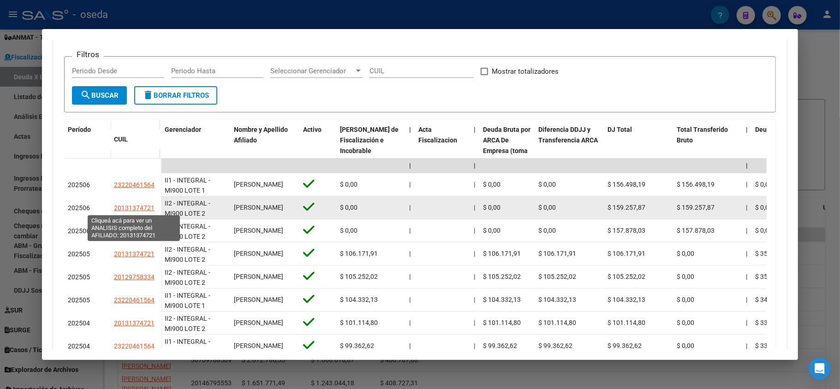
click at [133, 204] on span "20131374721" at bounding box center [134, 207] width 41 height 7
type textarea "20131374721"
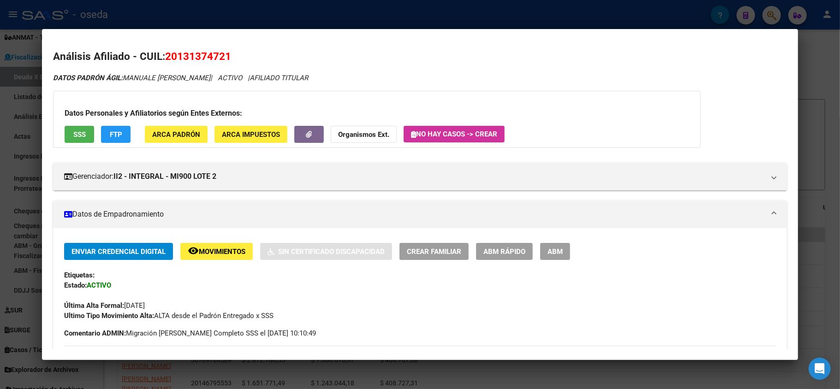
click at [78, 136] on span "SSS" at bounding box center [79, 135] width 12 height 8
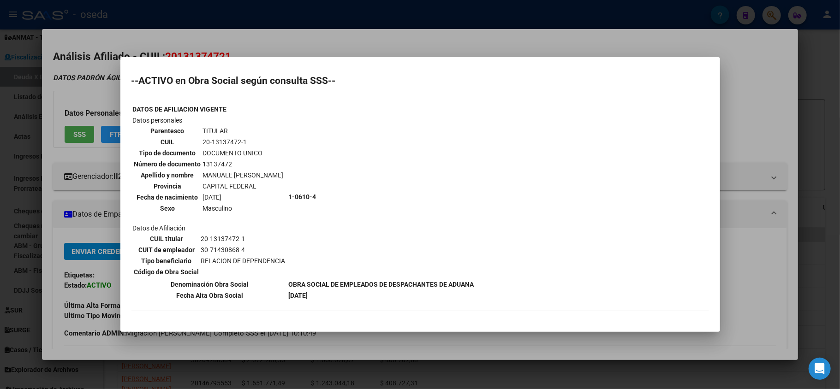
click at [0, 229] on div at bounding box center [420, 194] width 840 height 389
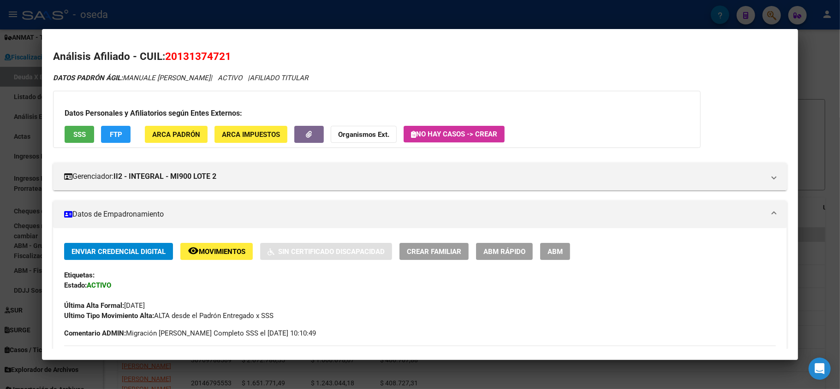
scroll to position [184, 0]
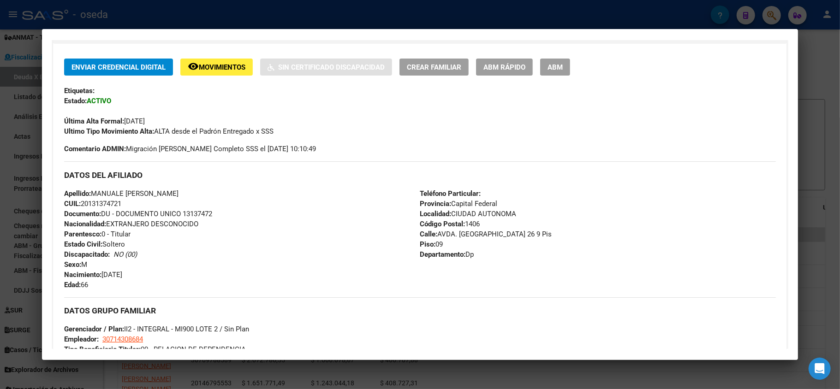
click at [0, 223] on div at bounding box center [420, 194] width 840 height 389
